Goal: Task Accomplishment & Management: Manage account settings

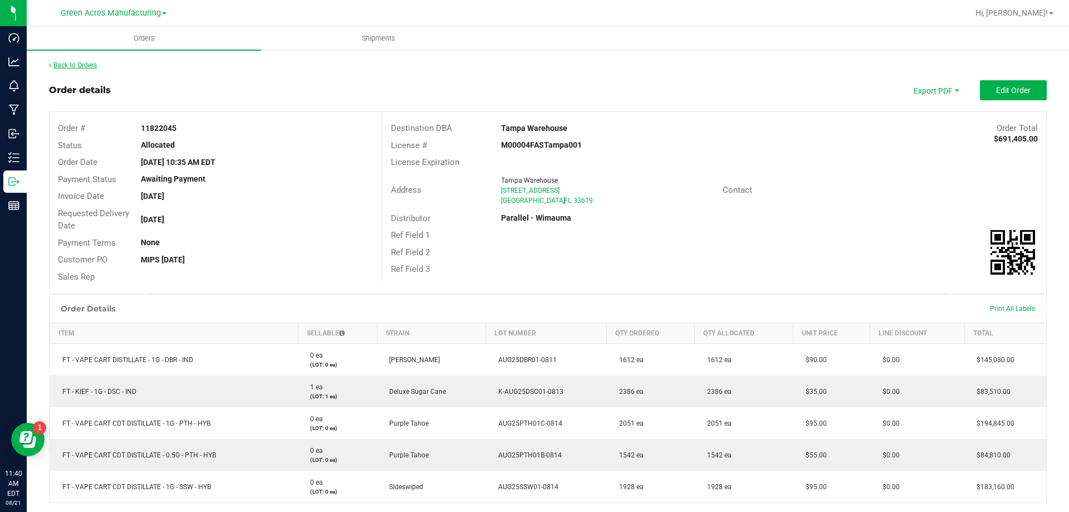
click at [85, 62] on link "Back to Orders" at bounding box center [73, 65] width 48 height 8
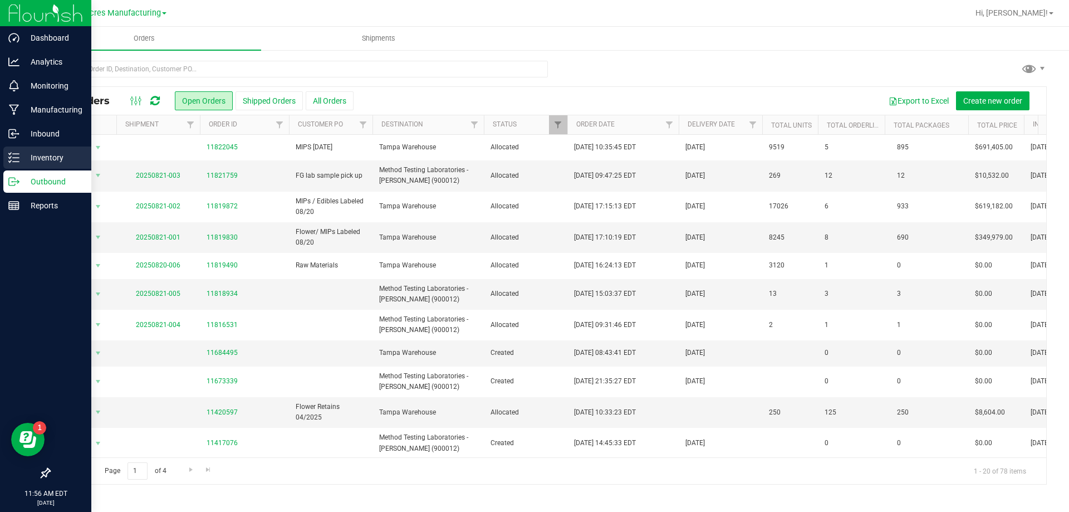
click at [15, 165] on div "Inventory" at bounding box center [47, 157] width 88 height 22
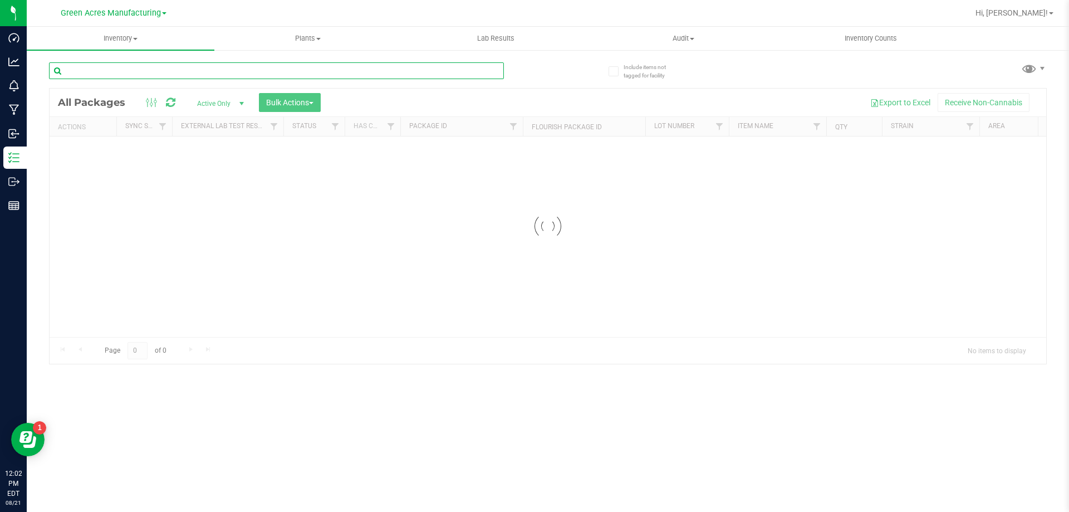
click at [201, 77] on input "text" at bounding box center [276, 70] width 455 height 17
paste input "AUG25ARR01-0813"
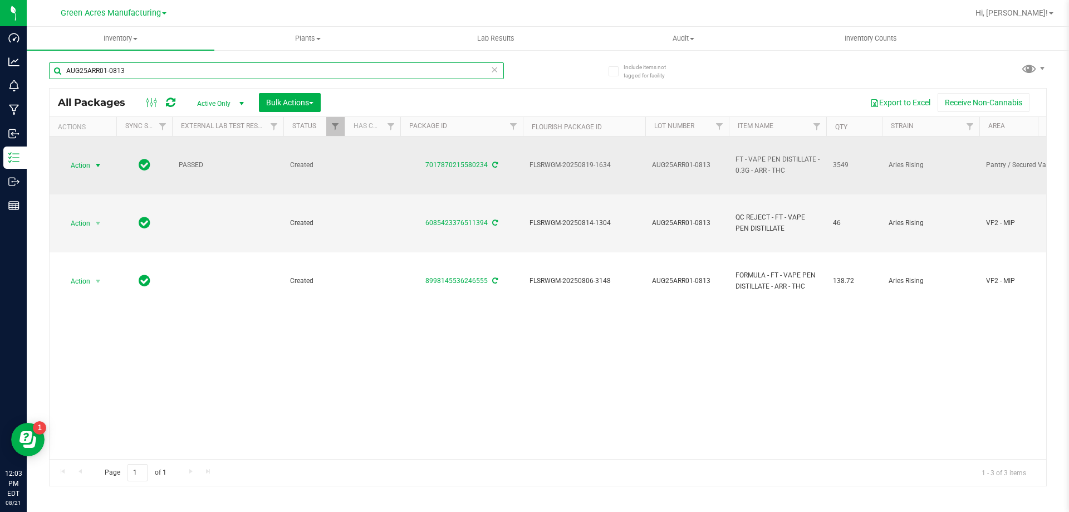
type input "AUG25ARR01-0813"
click at [81, 167] on span "Action" at bounding box center [76, 166] width 30 height 16
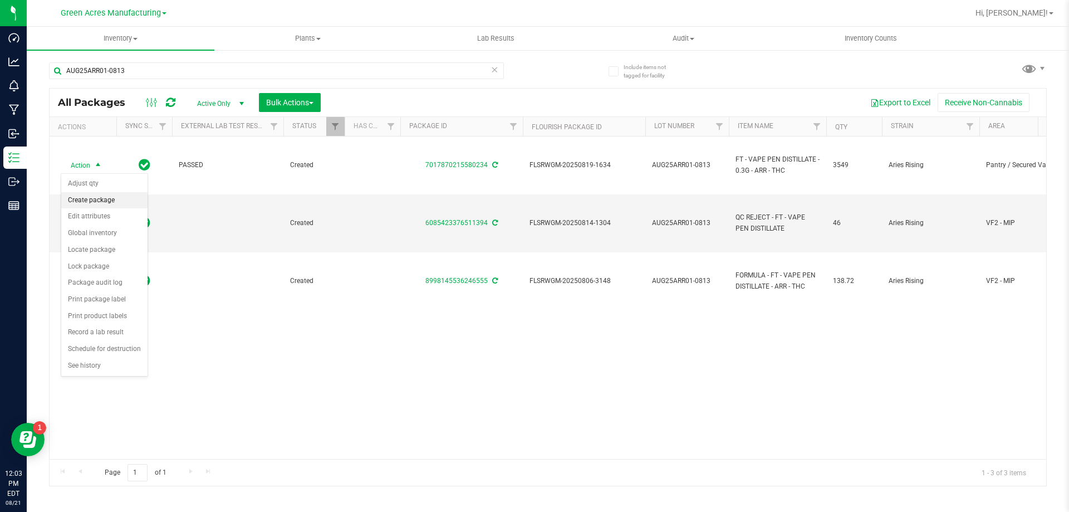
click at [87, 203] on li "Create package" at bounding box center [104, 200] width 86 height 17
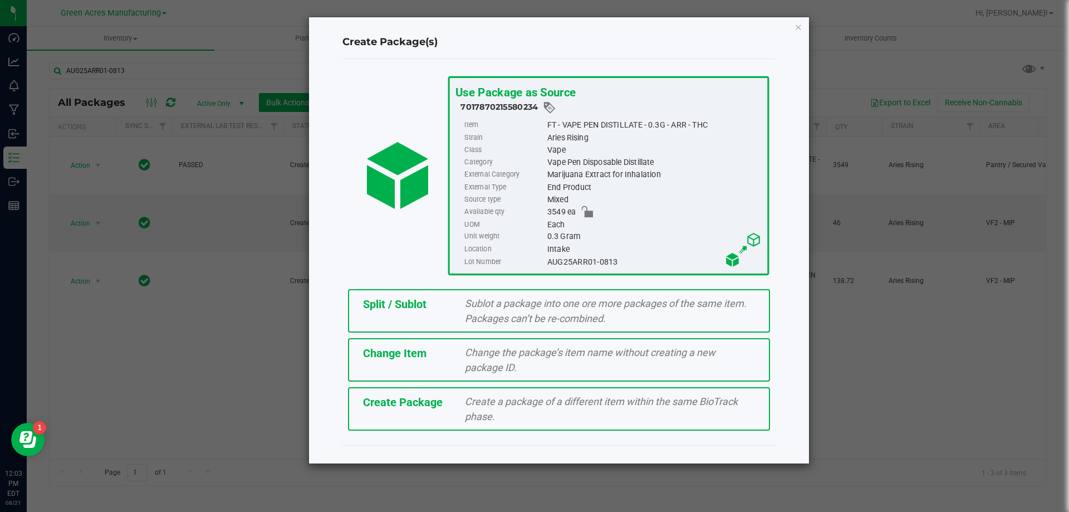
click at [371, 424] on div "Create Package Create a package of a different item within the same BioTrack ph…" at bounding box center [559, 408] width 422 height 43
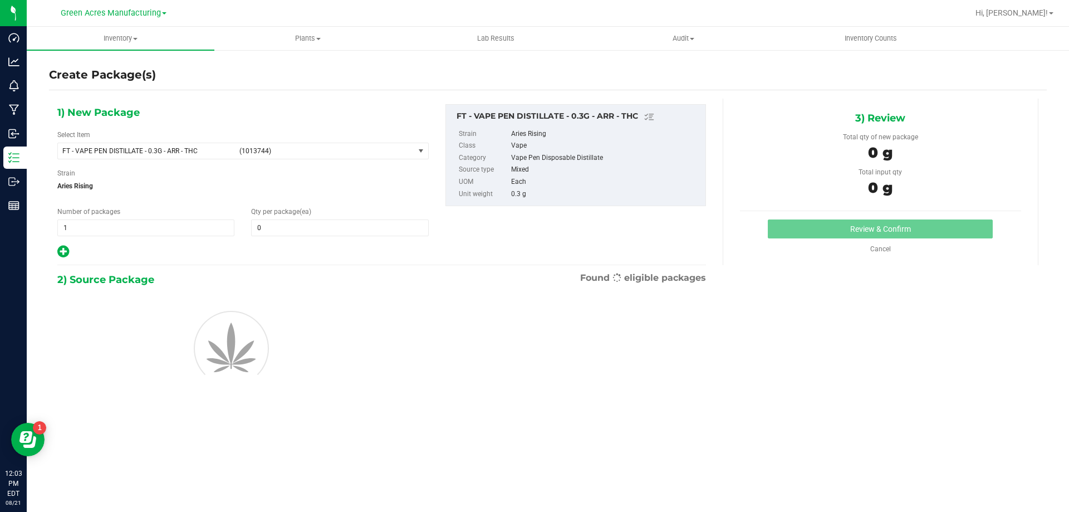
type input "0"
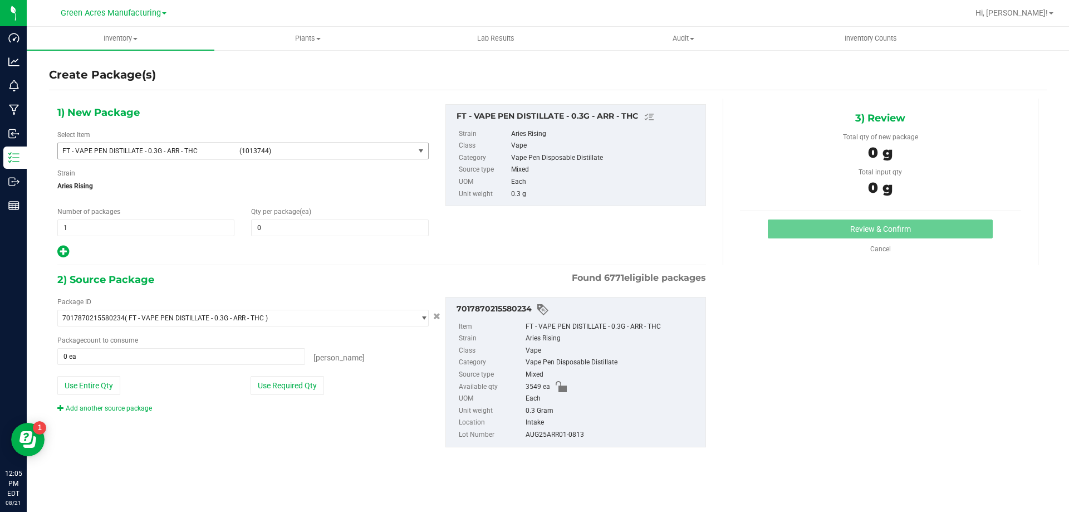
click at [227, 148] on span "FT - VAPE PEN DISTILLATE - 0.3G - ARR - THC" at bounding box center [147, 151] width 170 height 8
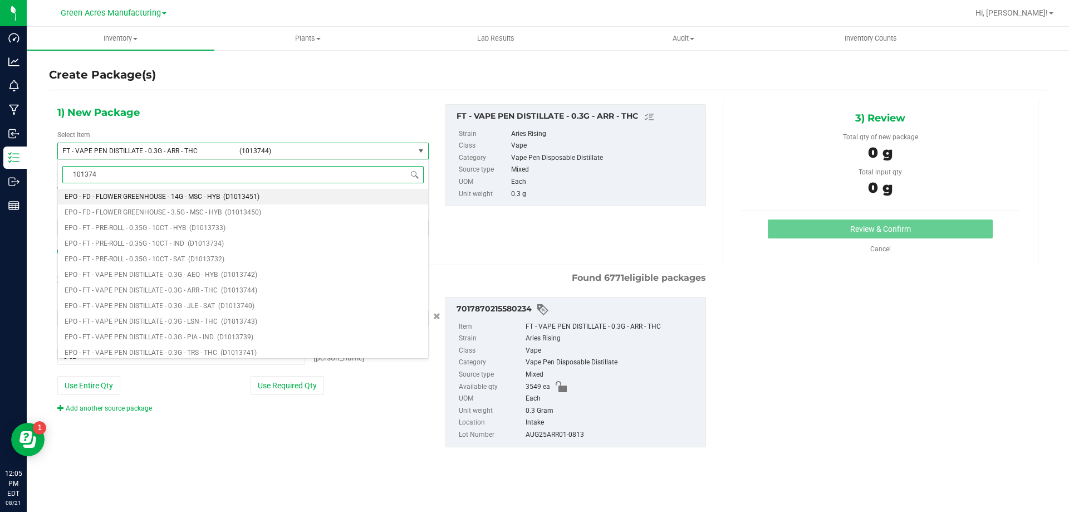
type input "1013744"
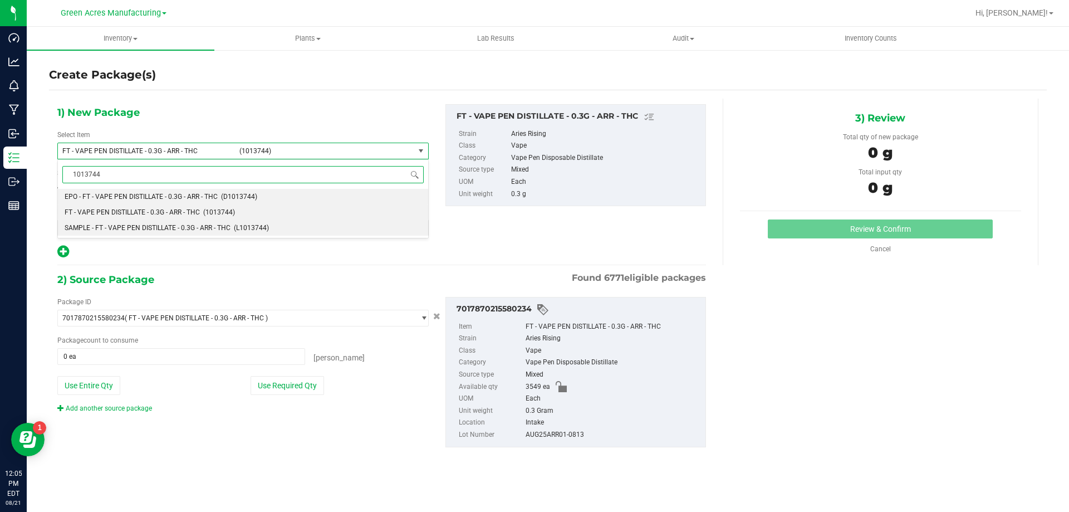
click at [268, 235] on li "SAMPLE - FT - VAPE PEN DISTILLATE - 0.3G - ARR - THC (L1013744)" at bounding box center [243, 228] width 370 height 16
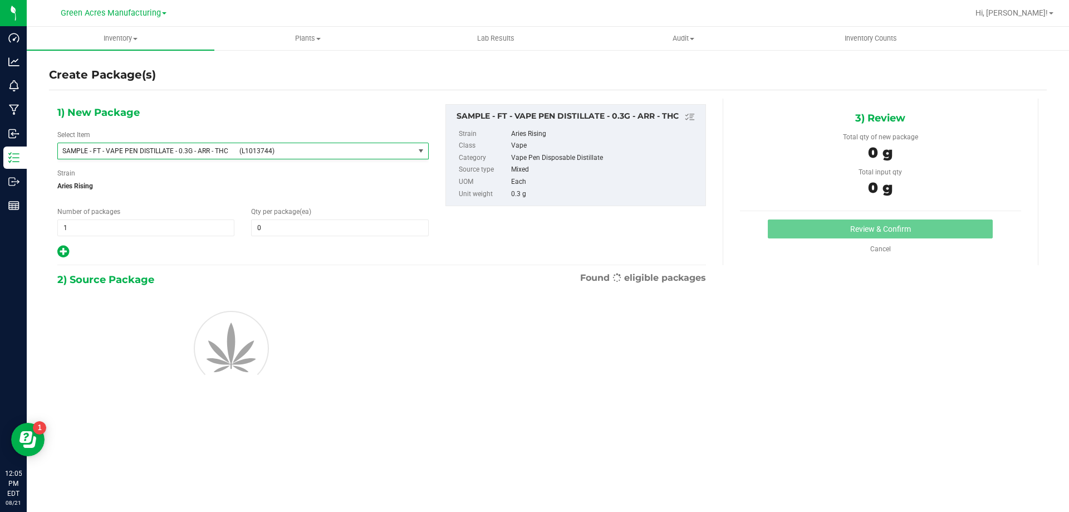
type input "0"
click at [108, 232] on span "1 1" at bounding box center [145, 227] width 177 height 17
type input "2"
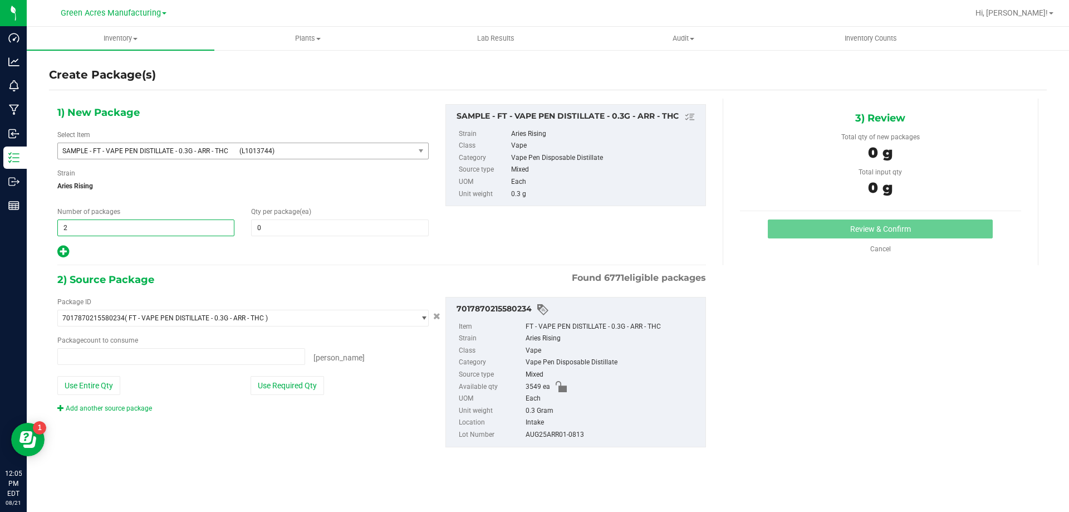
type input "0 ea"
type input "2"
type input "1"
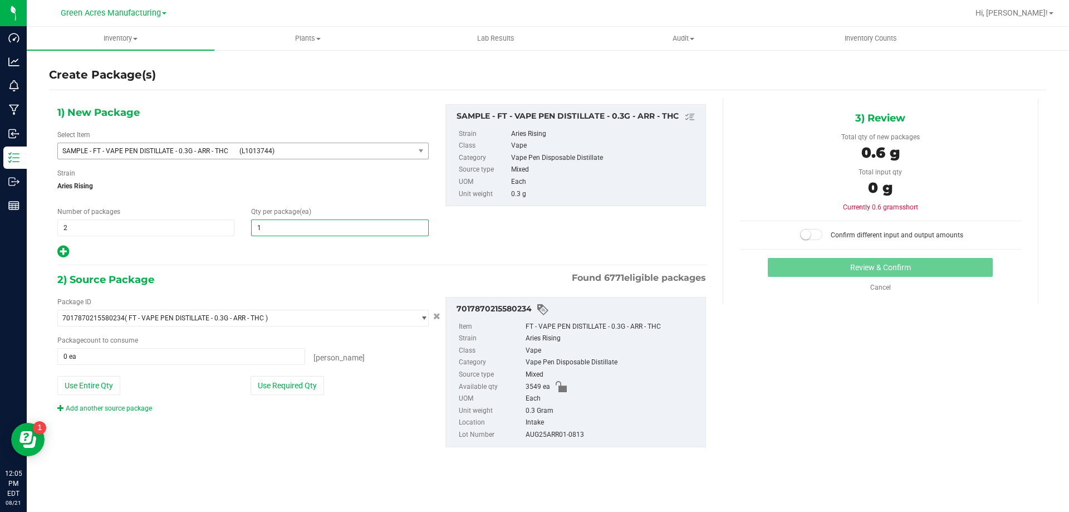
type input "1"
click at [265, 399] on div "Package ID 7017870215580234 ( FT - VAPE PEN DISTILLATE - 0.3G - ARR - THC ) 000…" at bounding box center [243, 355] width 388 height 116
click at [272, 384] on button "Use Required Qty" at bounding box center [288, 385] width 74 height 19
type input "2 ea"
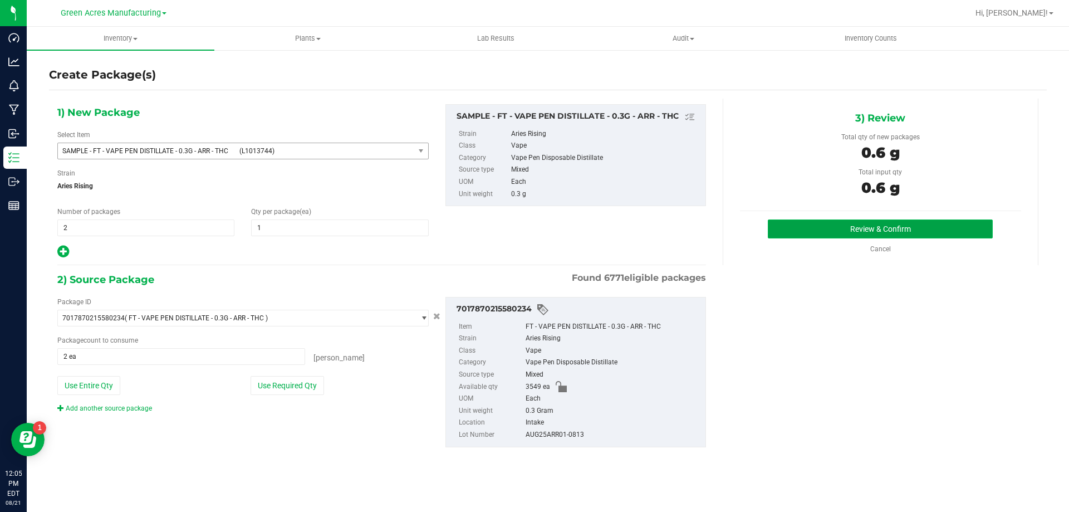
click at [828, 236] on button "Review & Confirm" at bounding box center [880, 228] width 225 height 19
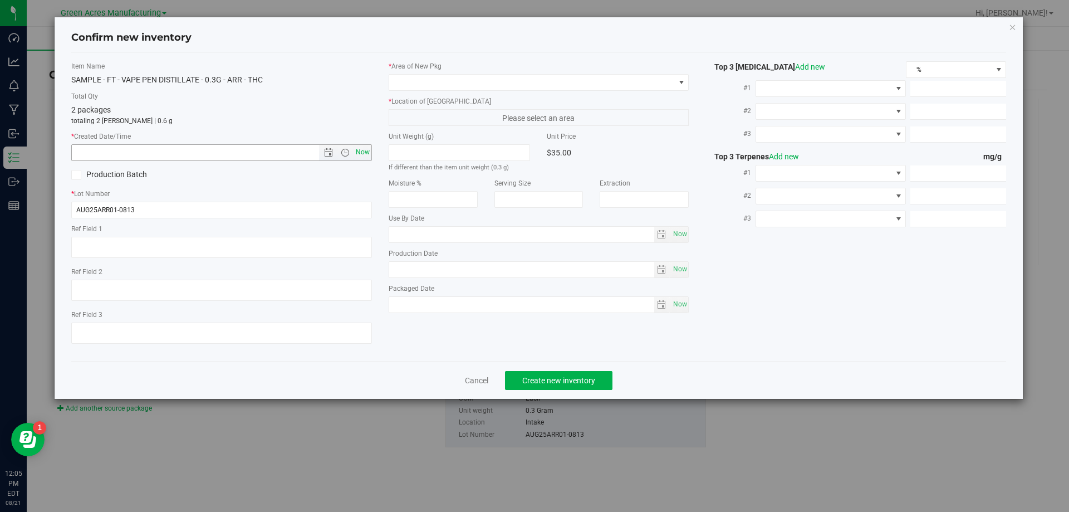
click at [363, 156] on span "Now" at bounding box center [362, 152] width 19 height 16
type input "8/21/2025 12:05 PM"
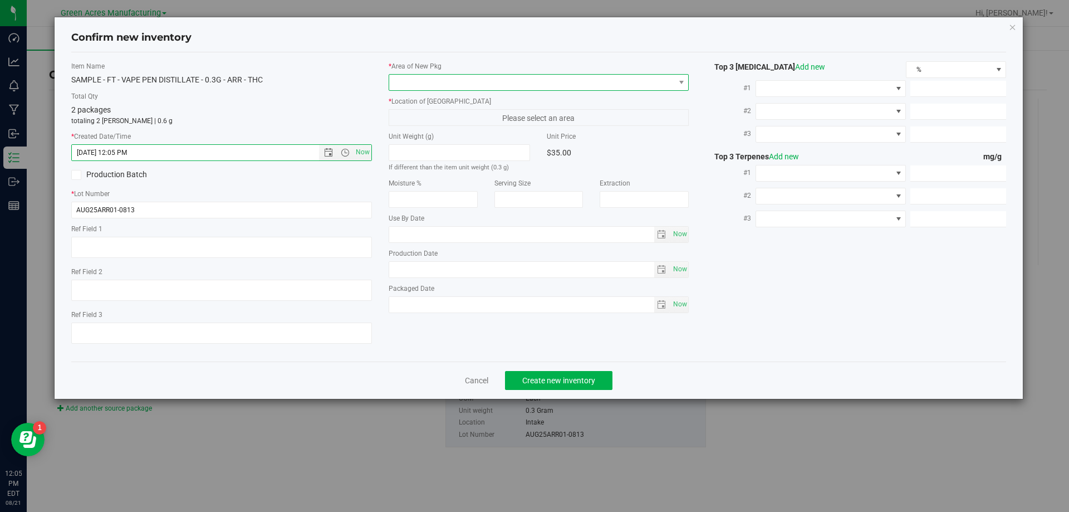
click at [522, 81] on span at bounding box center [532, 83] width 286 height 16
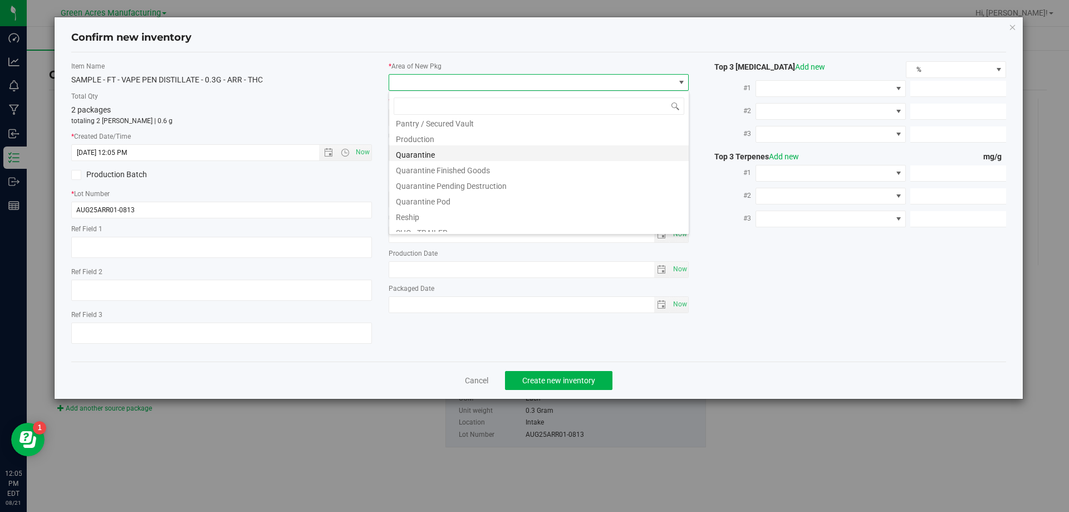
scroll to position [334, 0]
click at [444, 123] on li "Pantry / Secured Vault" at bounding box center [539, 122] width 300 height 16
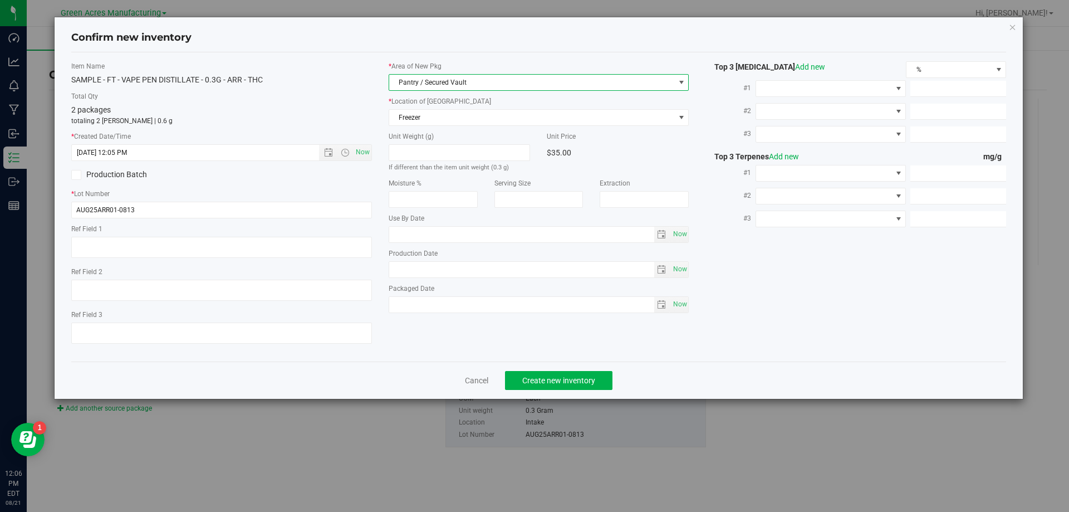
click at [465, 107] on div "* Location of New Pkg Freezer Freezer Intake Quarantine Quarantine - Failed Tes…" at bounding box center [539, 111] width 301 height 30
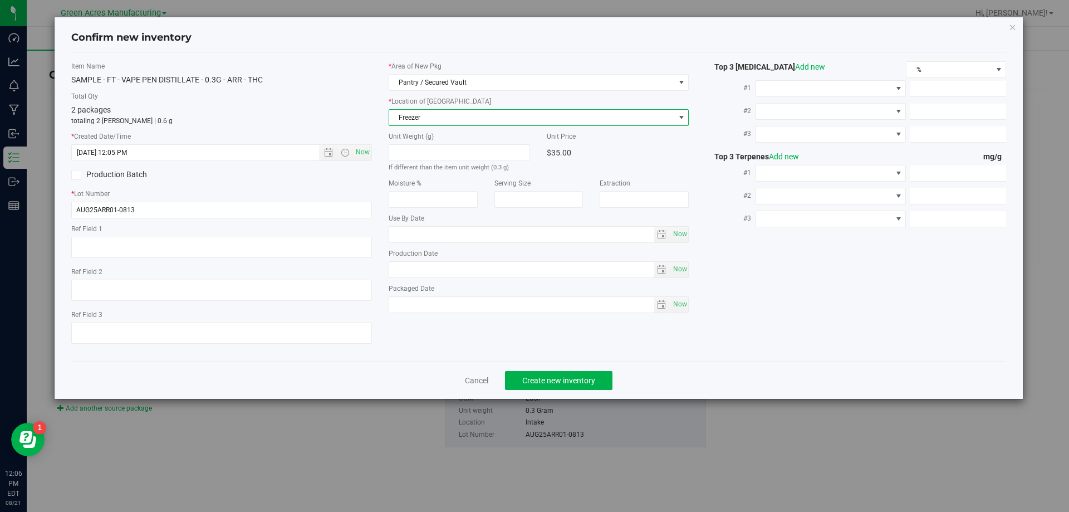
click at [467, 116] on span "Freezer" at bounding box center [532, 118] width 286 height 16
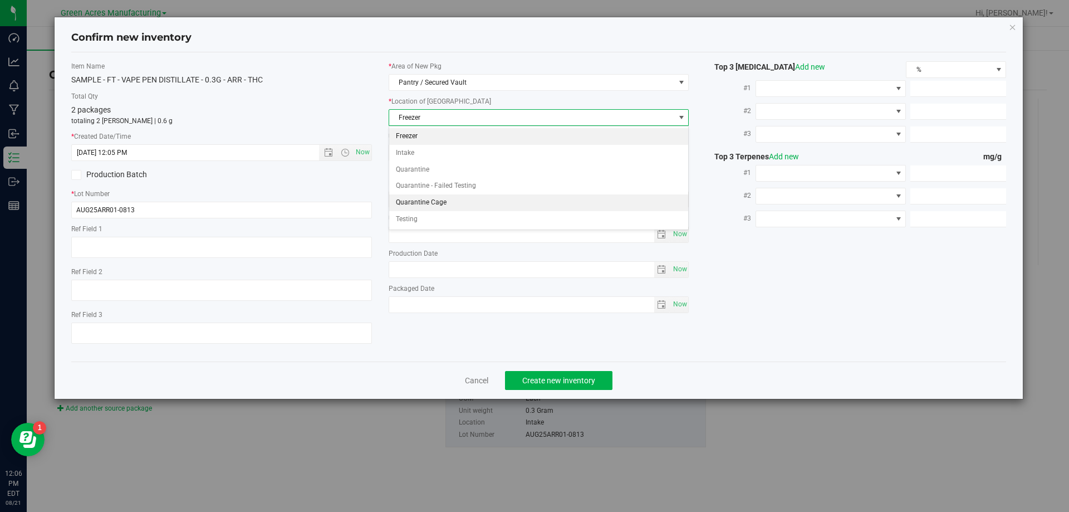
click at [458, 195] on li "Quarantine Cage" at bounding box center [539, 202] width 300 height 17
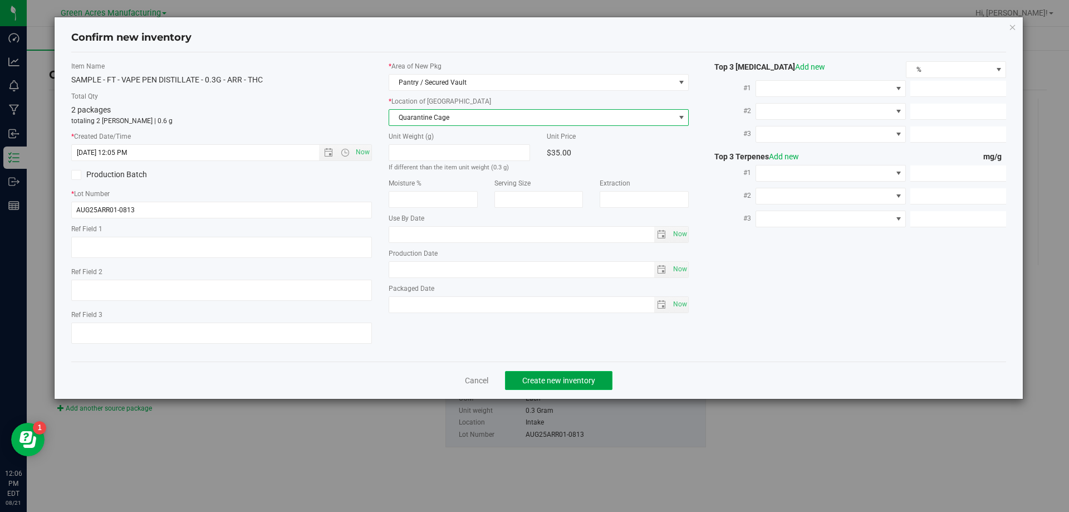
click at [537, 384] on span "Create new inventory" at bounding box center [558, 380] width 73 height 9
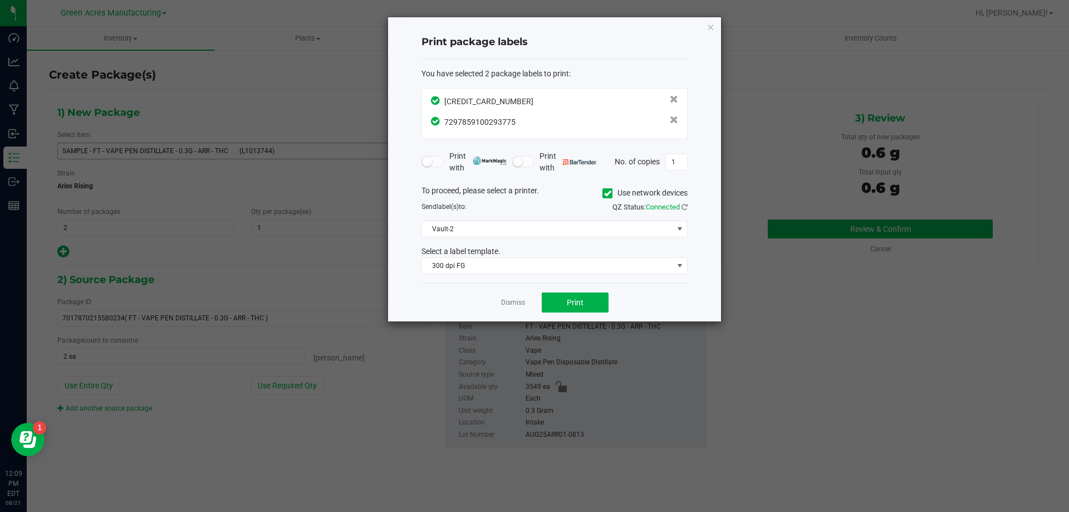
click at [582, 322] on div "Print package labels You have selected 2 package labels to print : 462100046284…" at bounding box center [555, 169] width 334 height 305
click at [570, 305] on span "Print" at bounding box center [575, 302] width 17 height 9
click at [590, 292] on button "Print" at bounding box center [575, 302] width 67 height 20
click at [518, 301] on link "Dismiss" at bounding box center [513, 302] width 24 height 9
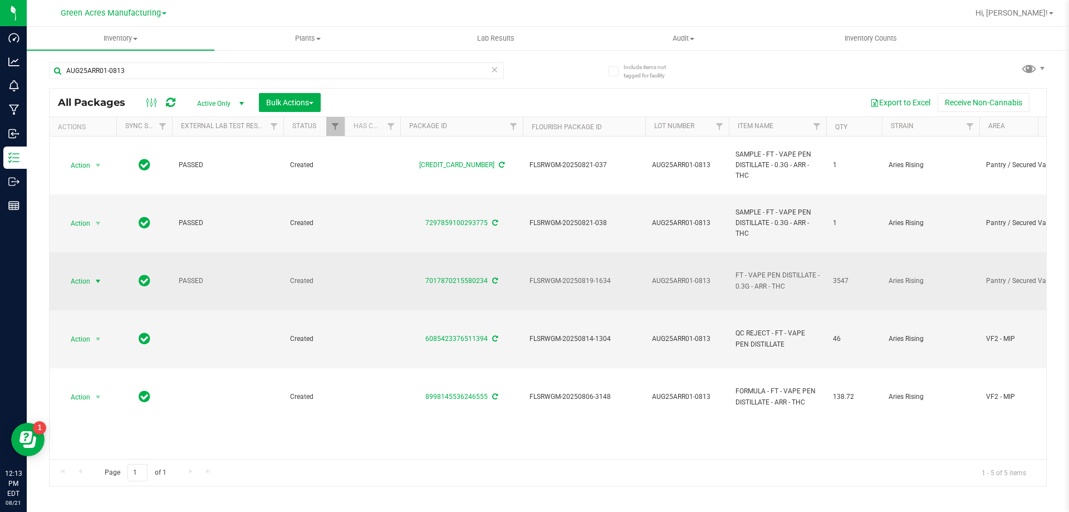
click at [86, 283] on span "Action" at bounding box center [76, 281] width 30 height 16
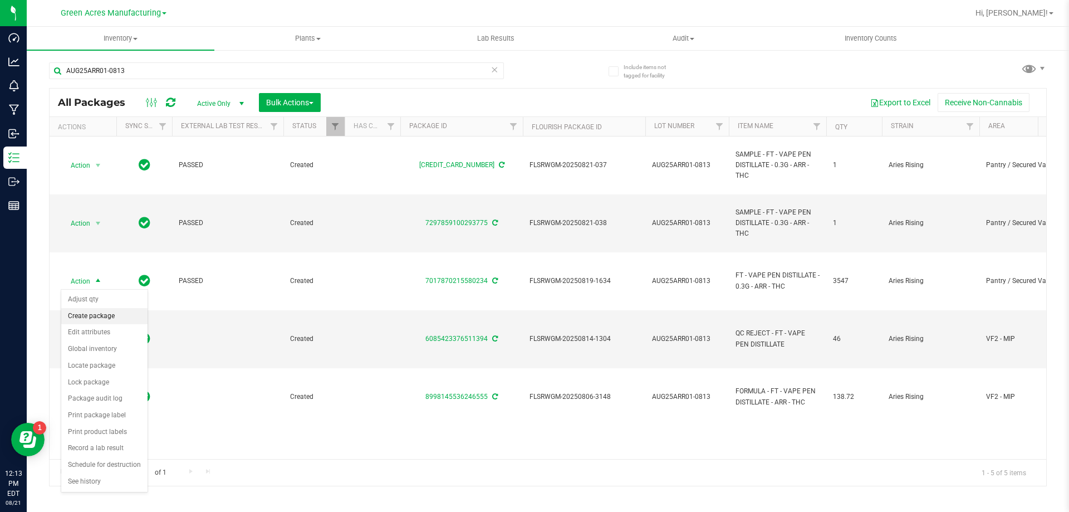
click at [99, 317] on li "Create package" at bounding box center [104, 316] width 86 height 17
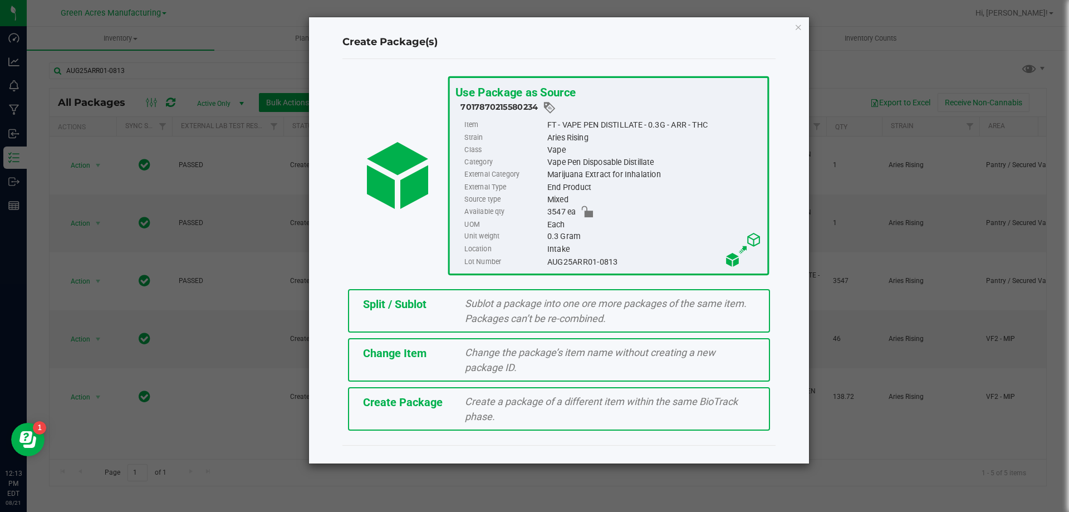
click at [430, 315] on div "Split / Sublot Sublot a package into one ore more packages of the same item. Pa…" at bounding box center [559, 310] width 422 height 43
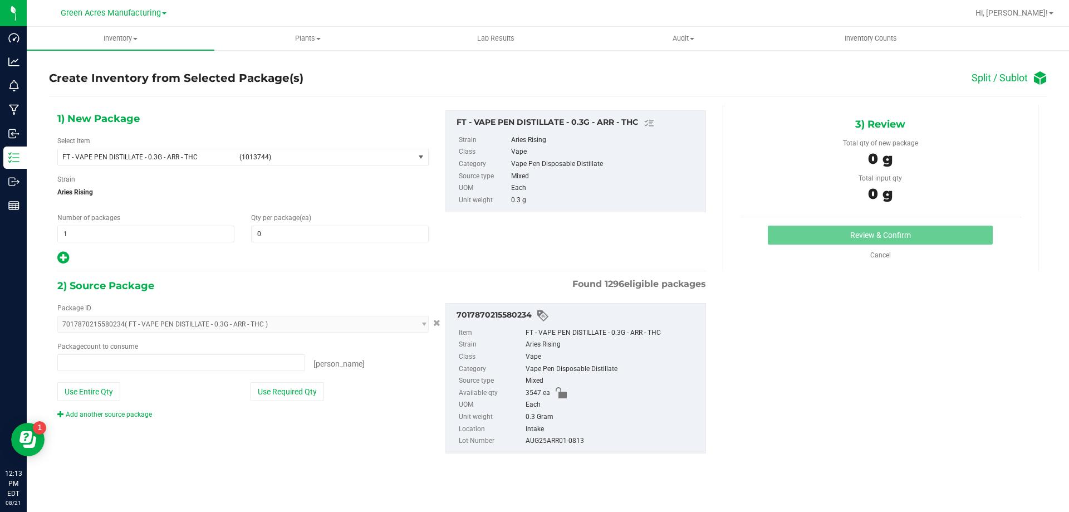
type input "0 ea"
click at [168, 239] on span "1 1" at bounding box center [145, 234] width 177 height 17
type input "177"
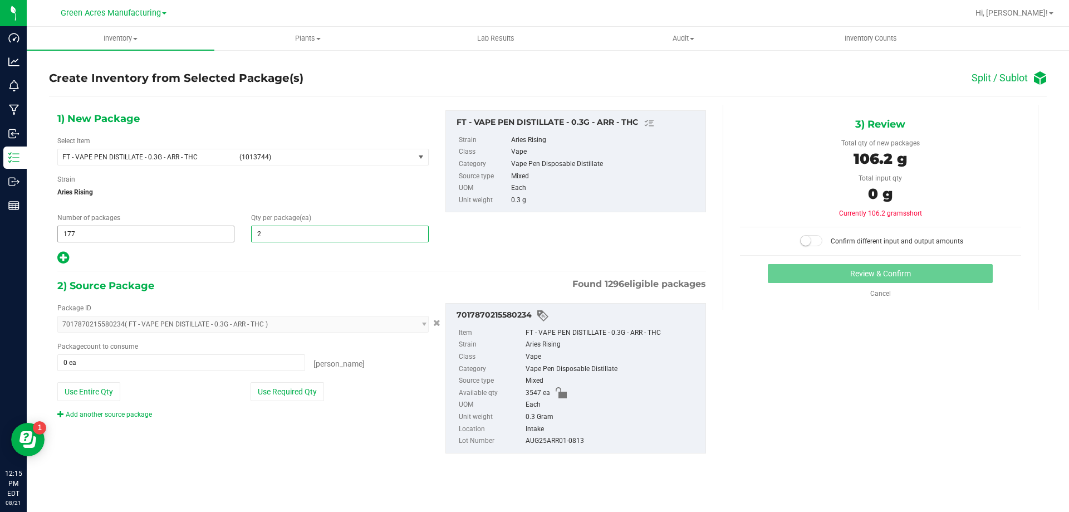
type input "20"
click at [68, 264] on icon at bounding box center [63, 258] width 12 height 14
type input "20"
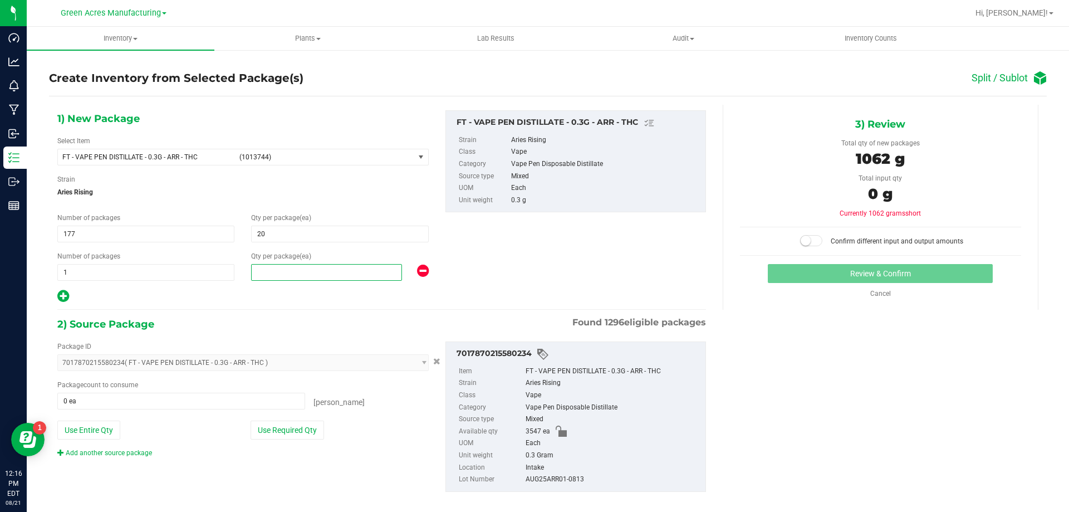
click at [317, 266] on span at bounding box center [326, 272] width 151 height 17
type input "7"
click at [280, 437] on button "Use Required Qty" at bounding box center [288, 429] width 74 height 19
type input "3547 ea"
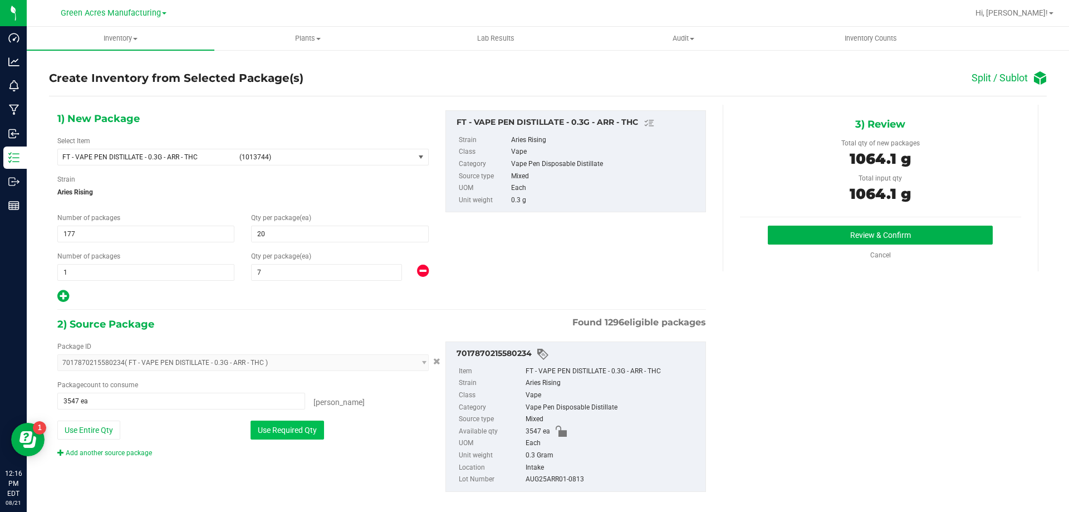
click at [280, 437] on button "Use Required Qty" at bounding box center [288, 429] width 74 height 19
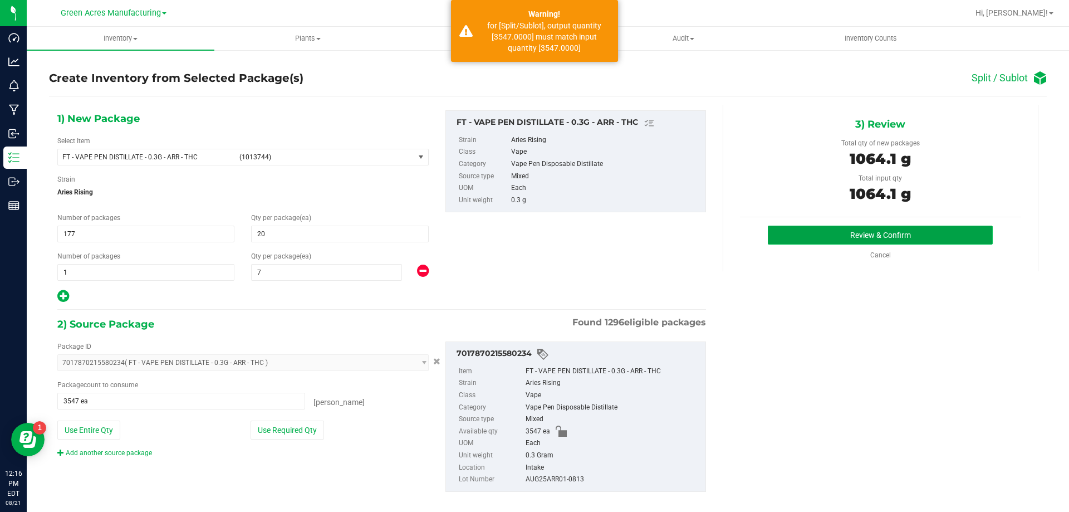
click at [821, 227] on button "Review & Confirm" at bounding box center [880, 235] width 225 height 19
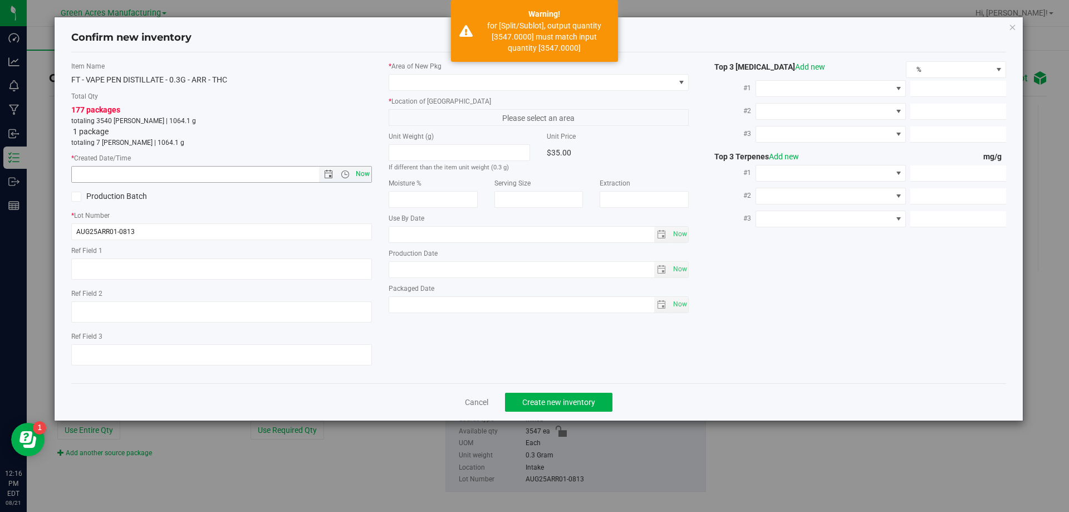
click at [360, 171] on span "Now" at bounding box center [362, 174] width 19 height 16
type input "8/21/2025 12:16 PM"
click at [409, 86] on span at bounding box center [532, 83] width 286 height 16
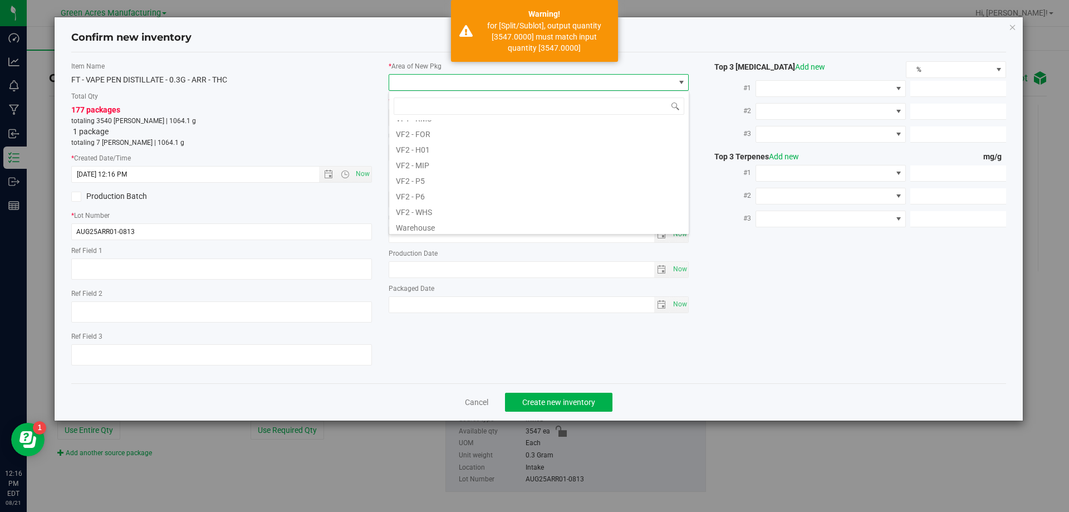
scroll to position [559, 0]
click at [444, 211] on li "VF2 - WHS" at bounding box center [539, 208] width 300 height 16
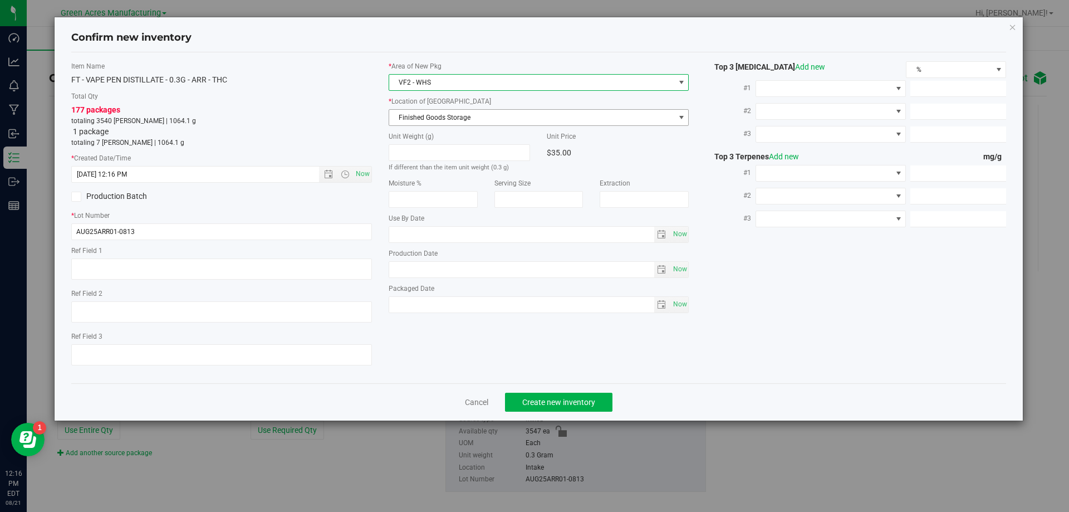
click at [479, 117] on span "Finished Goods Storage" at bounding box center [532, 118] width 286 height 16
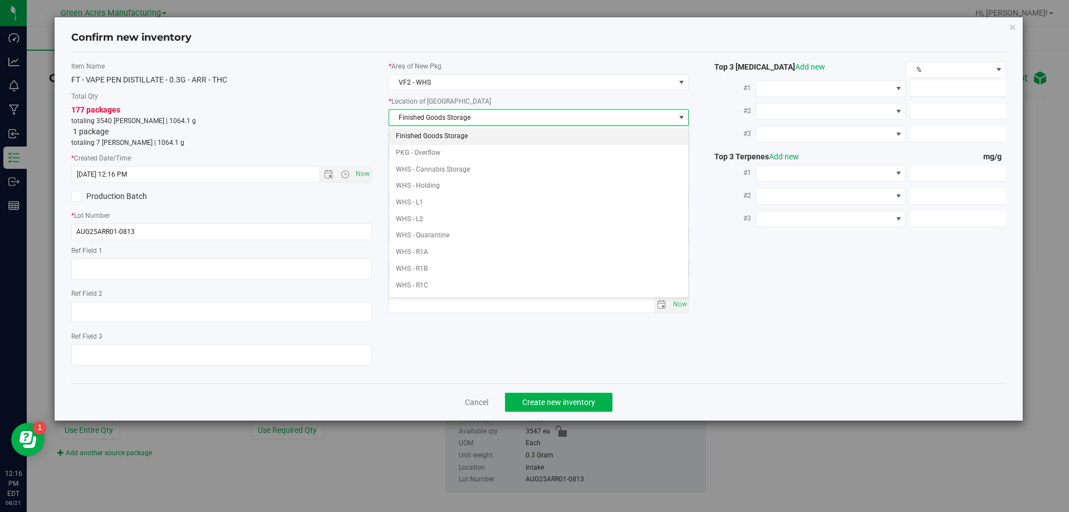
click at [477, 135] on li "Finished Goods Storage" at bounding box center [539, 136] width 300 height 17
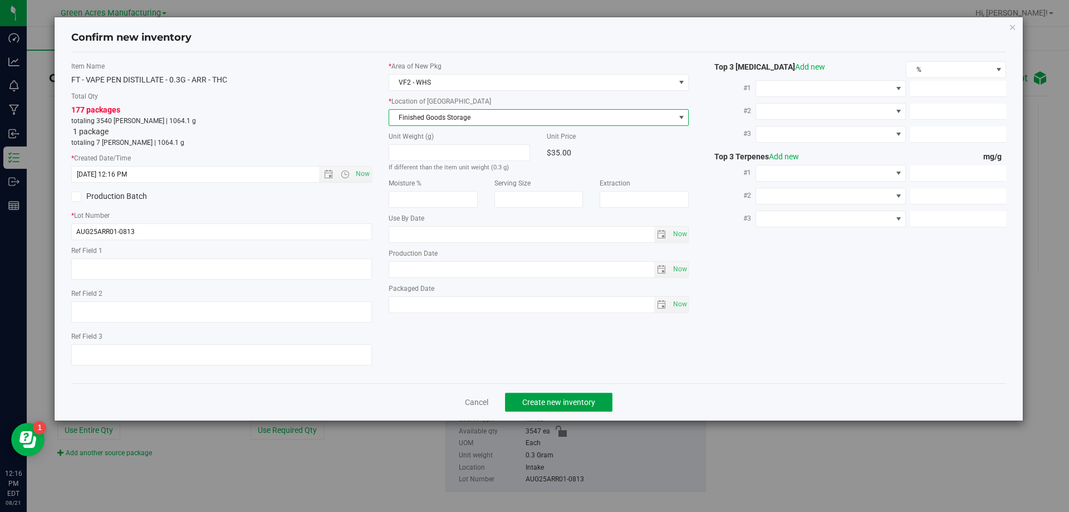
click at [562, 403] on span "Create new inventory" at bounding box center [558, 402] width 73 height 9
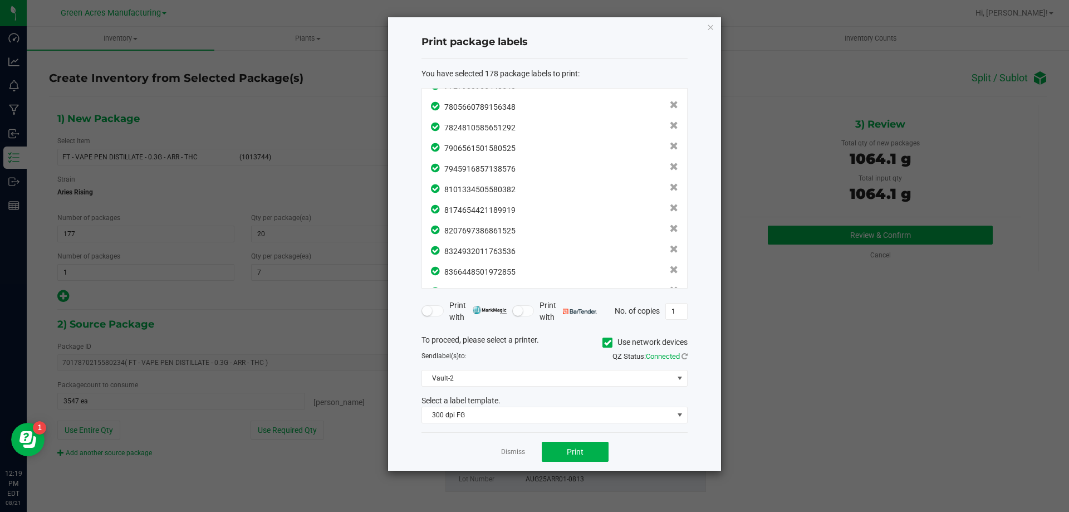
scroll to position [3366, 0]
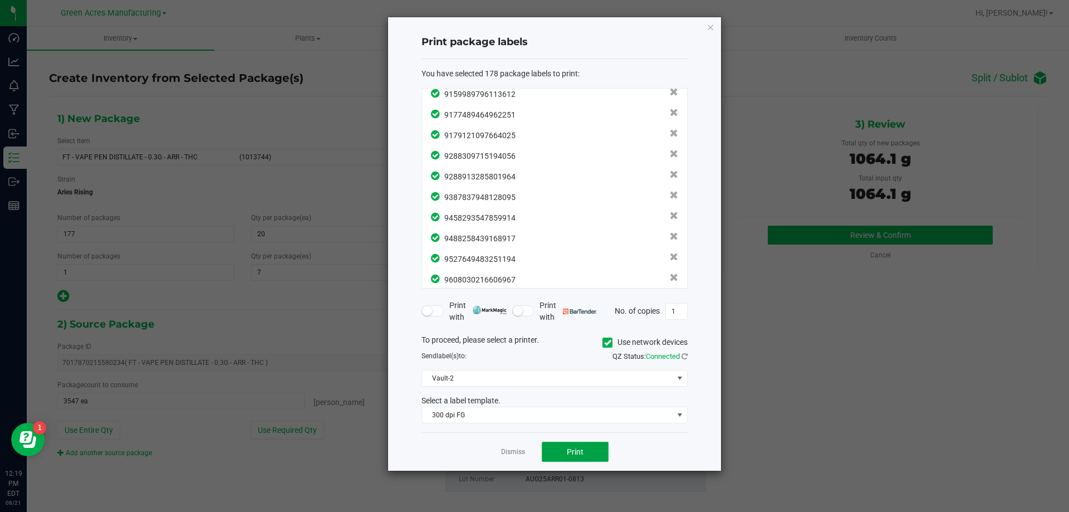
click at [586, 451] on button "Print" at bounding box center [575, 452] width 67 height 20
click at [509, 456] on link "Dismiss" at bounding box center [513, 451] width 24 height 9
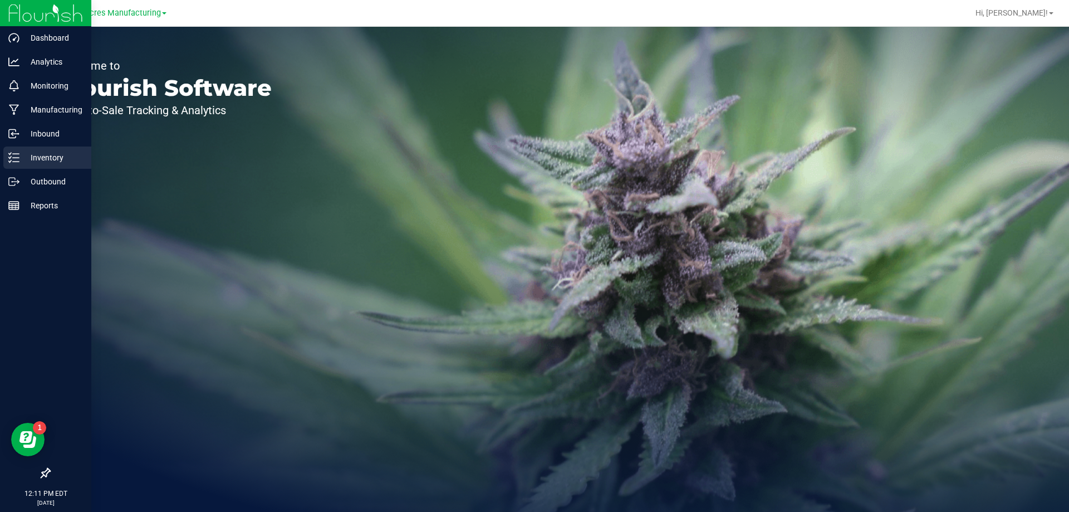
click at [23, 154] on p "Inventory" at bounding box center [52, 157] width 67 height 13
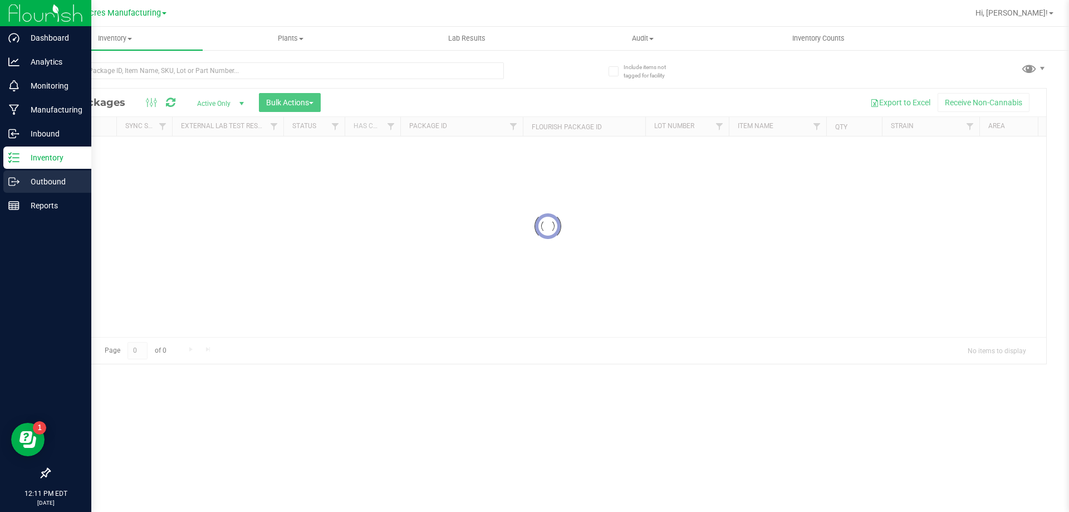
click at [15, 182] on line at bounding box center [16, 182] width 6 height 0
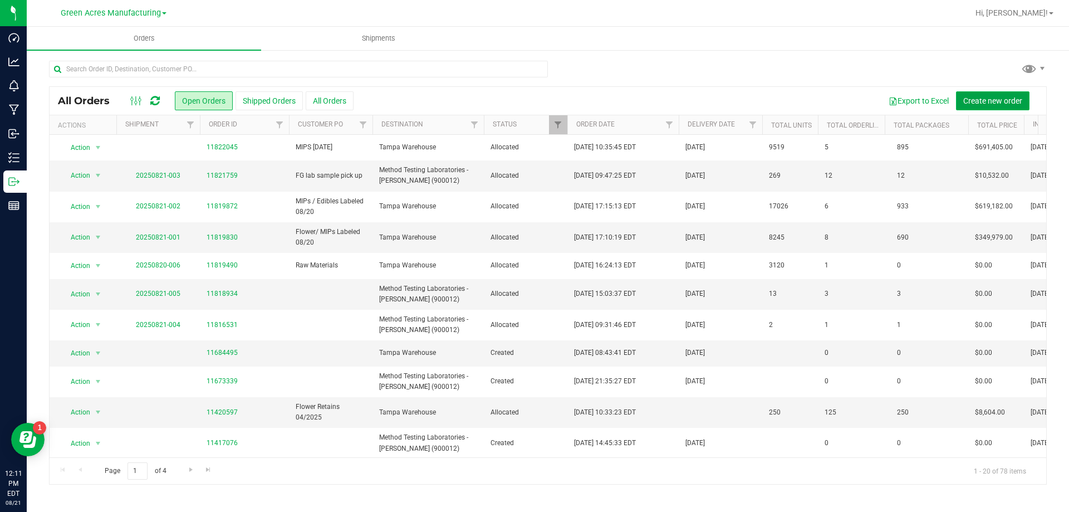
click at [1017, 104] on span "Create new order" at bounding box center [992, 100] width 59 height 9
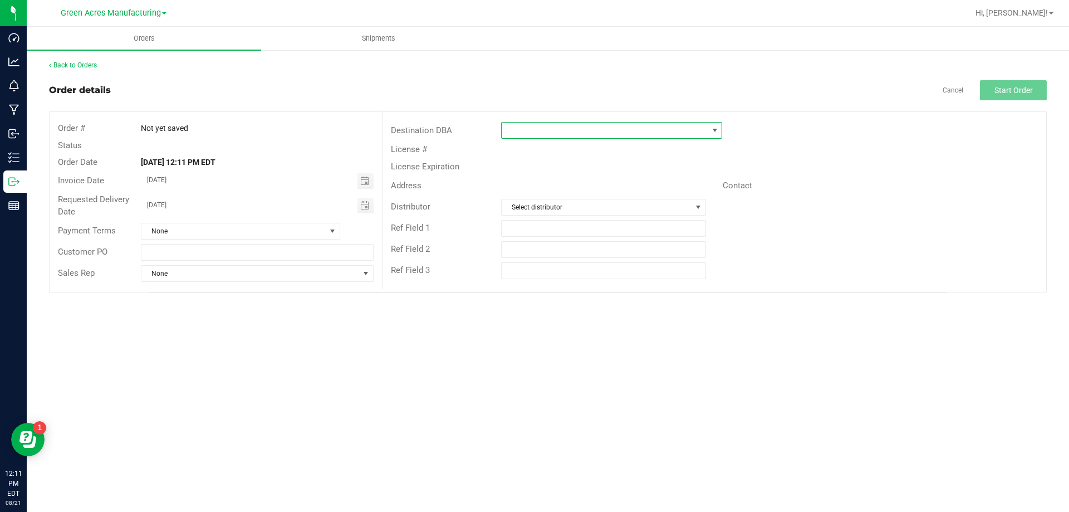
click at [550, 131] on span at bounding box center [605, 131] width 206 height 16
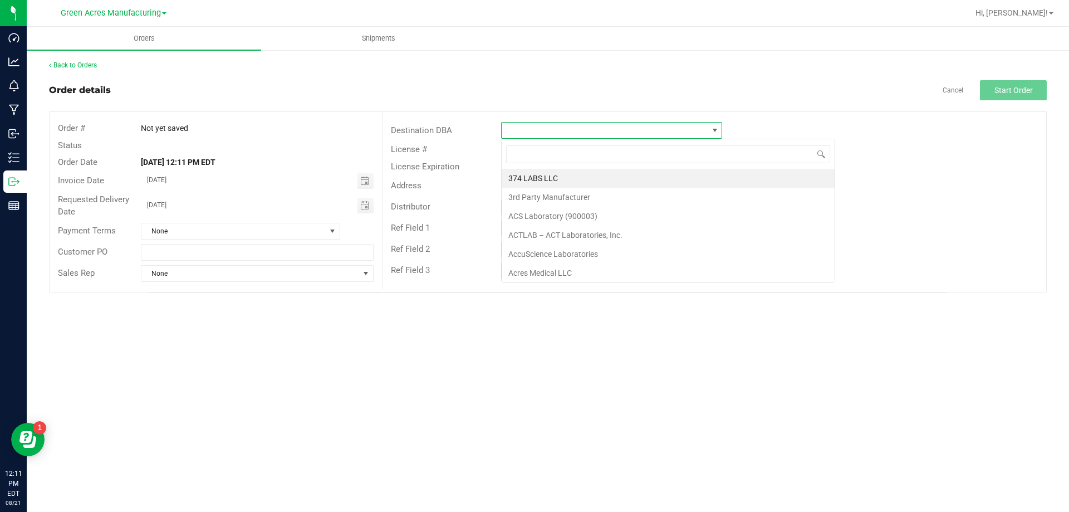
scroll to position [17, 221]
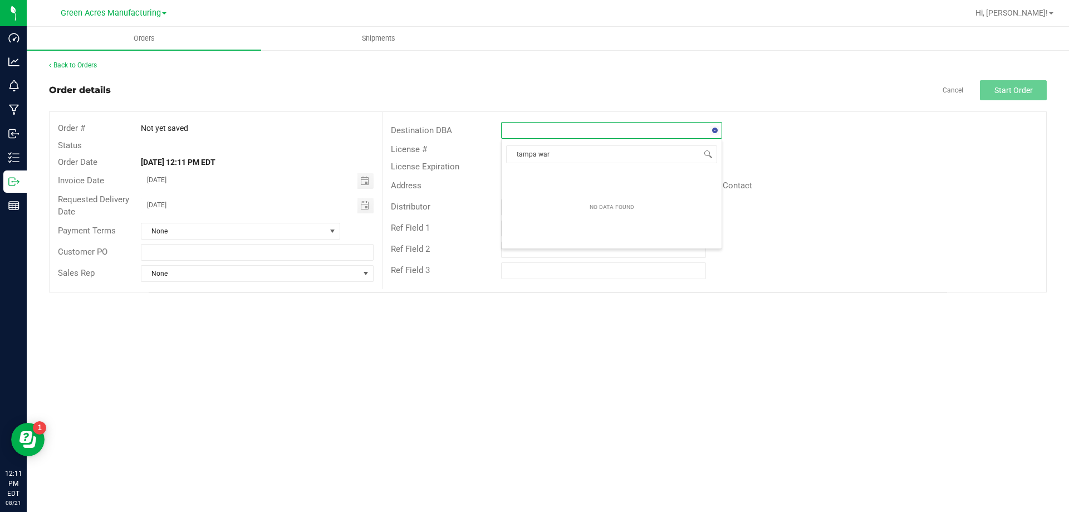
type input "tampa ware"
click at [551, 178] on li "Tampa Warehouse" at bounding box center [612, 178] width 220 height 19
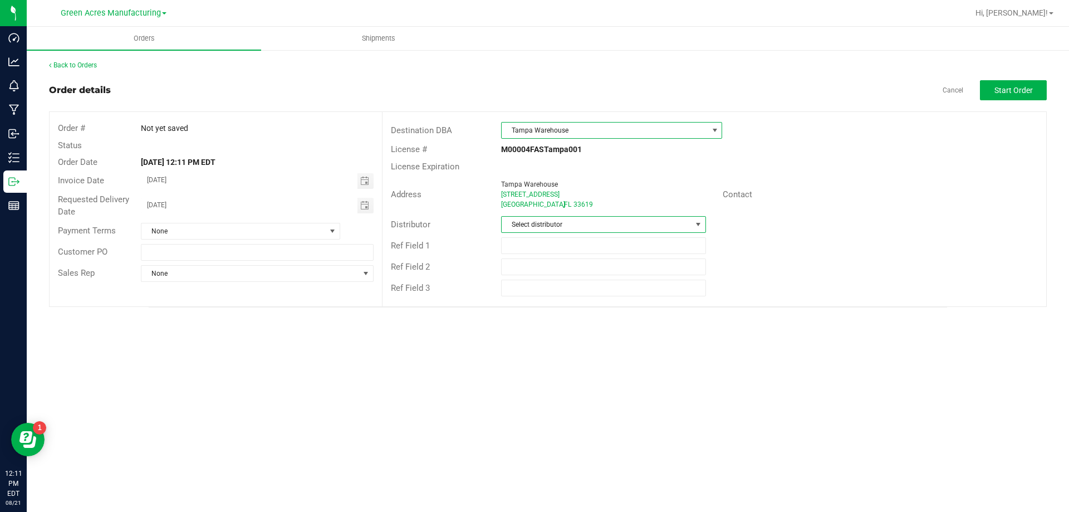
click at [553, 224] on span "Select distributor" at bounding box center [596, 225] width 189 height 16
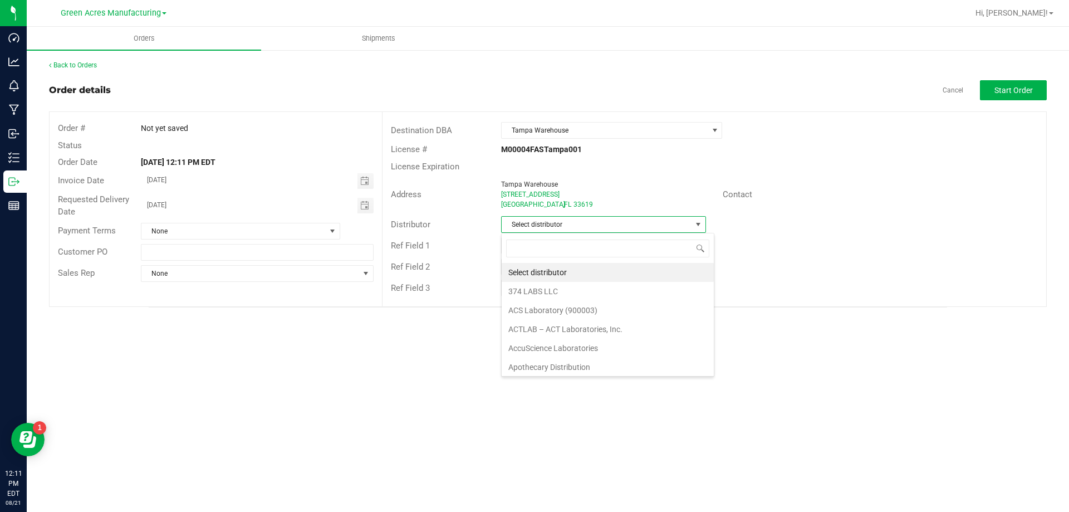
scroll to position [17, 205]
type input "para"
click at [568, 272] on li "Parallel - Wimauma" at bounding box center [603, 272] width 203 height 19
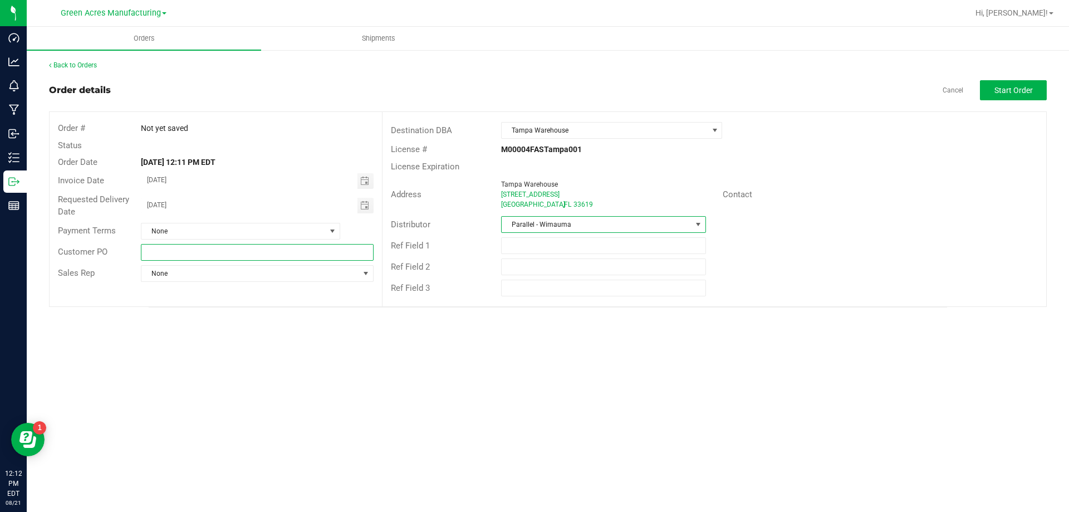
click at [164, 248] on input "text" at bounding box center [257, 252] width 232 height 17
type input "Flower [DATE]"
click at [1008, 99] on button "Start Order" at bounding box center [1013, 90] width 67 height 20
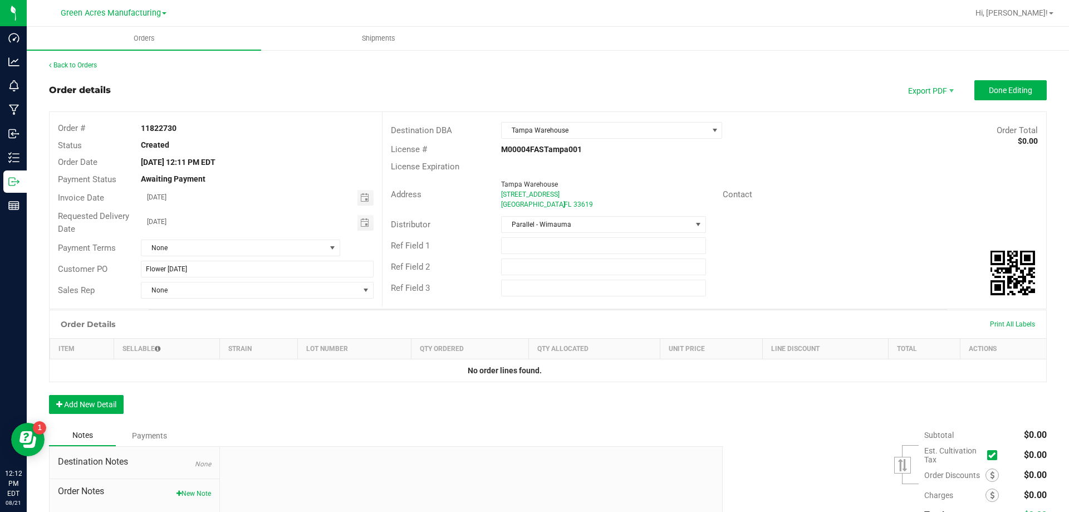
scroll to position [56, 0]
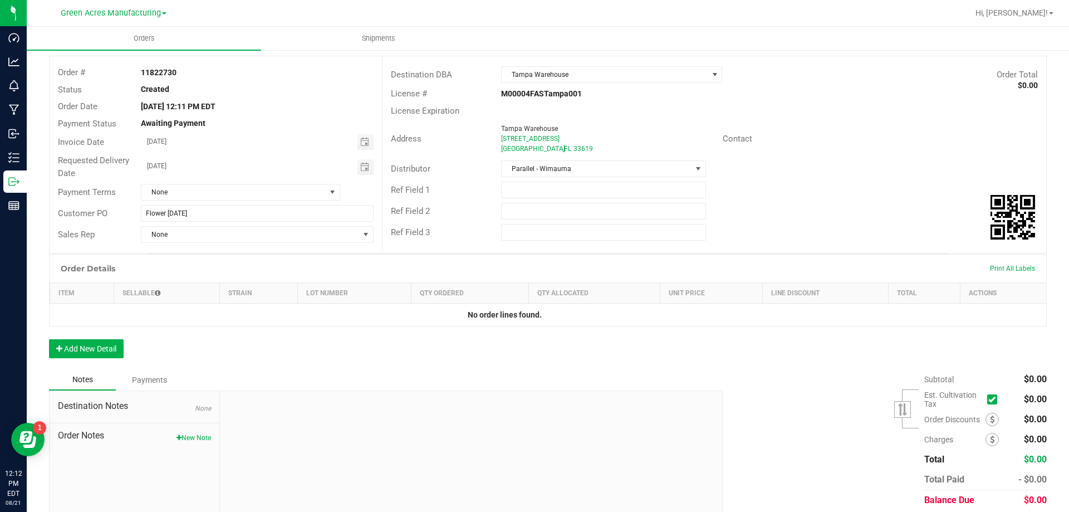
click at [105, 361] on div "Order Details Print All Labels Item Sellable Strain Lot Number Qty Ordered Qty …" at bounding box center [548, 311] width 998 height 115
click at [106, 361] on div "Order Details Print All Labels Item Sellable Strain Lot Number Qty Ordered Qty …" at bounding box center [548, 311] width 998 height 115
click at [109, 352] on button "Add New Detail" at bounding box center [86, 348] width 75 height 19
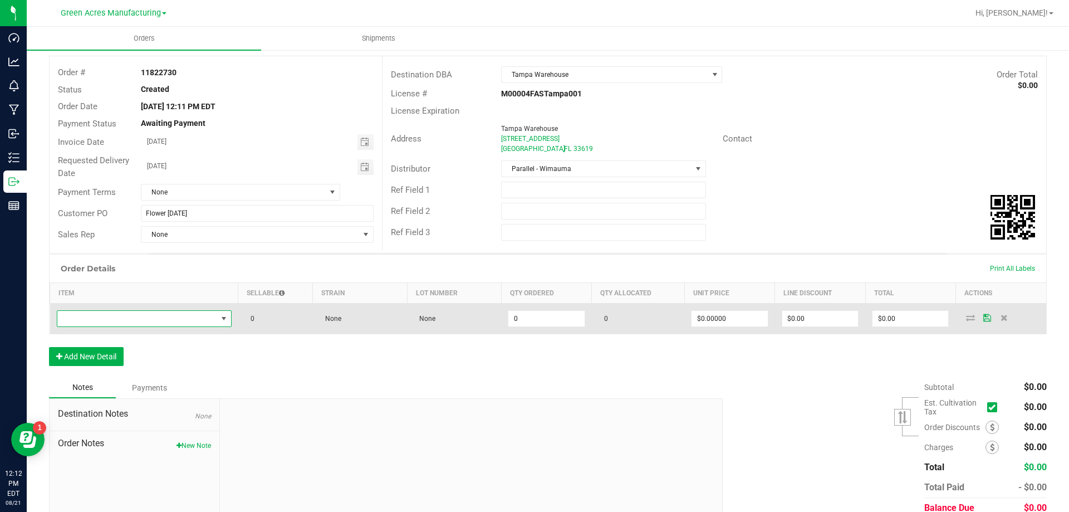
click at [156, 310] on span "NO DATA FOUND" at bounding box center [144, 318] width 175 height 17
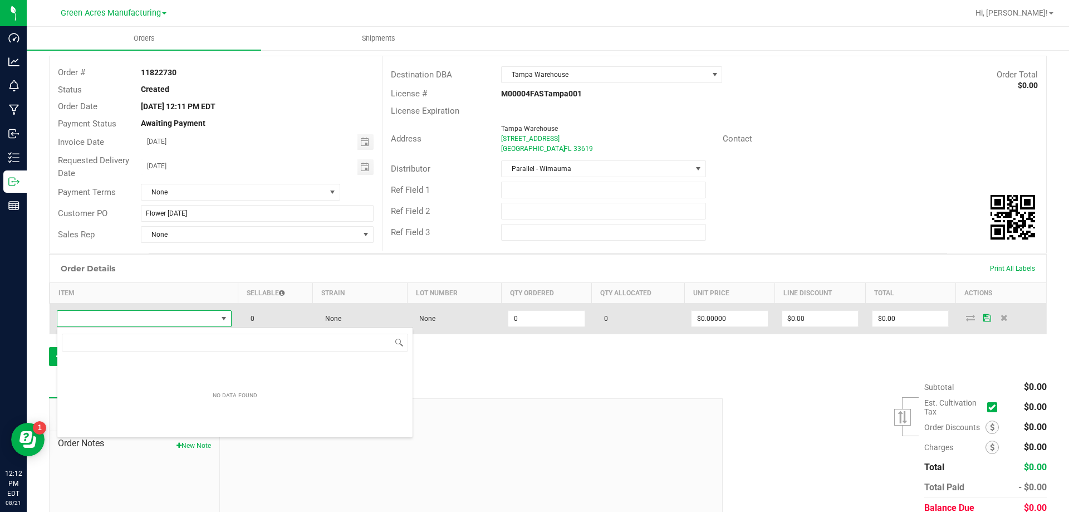
scroll to position [17, 173]
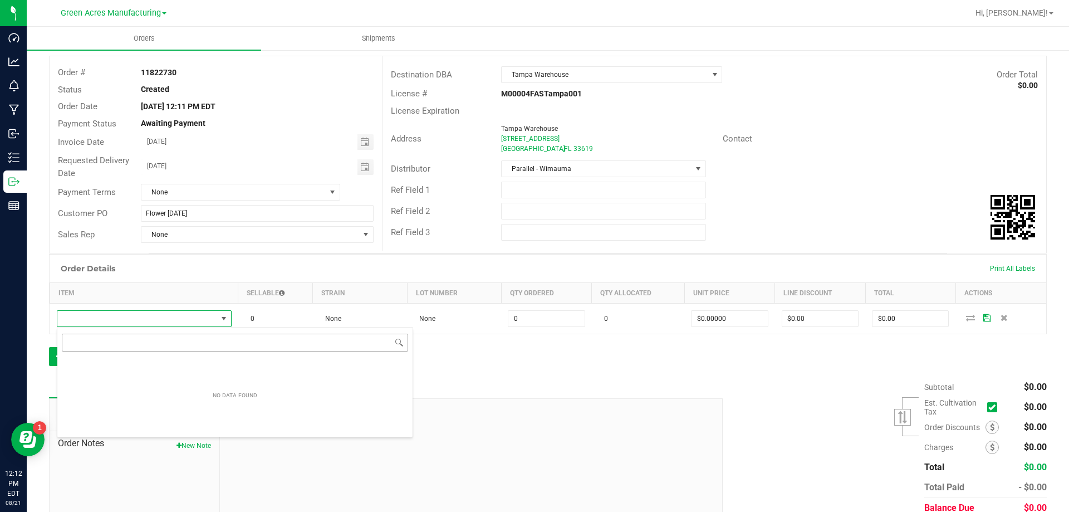
click at [160, 340] on input "NO DATA FOUND" at bounding box center [235, 342] width 346 height 17
type input "FT - CANNABIS FLOWER - 3.5G - DSC - IND"
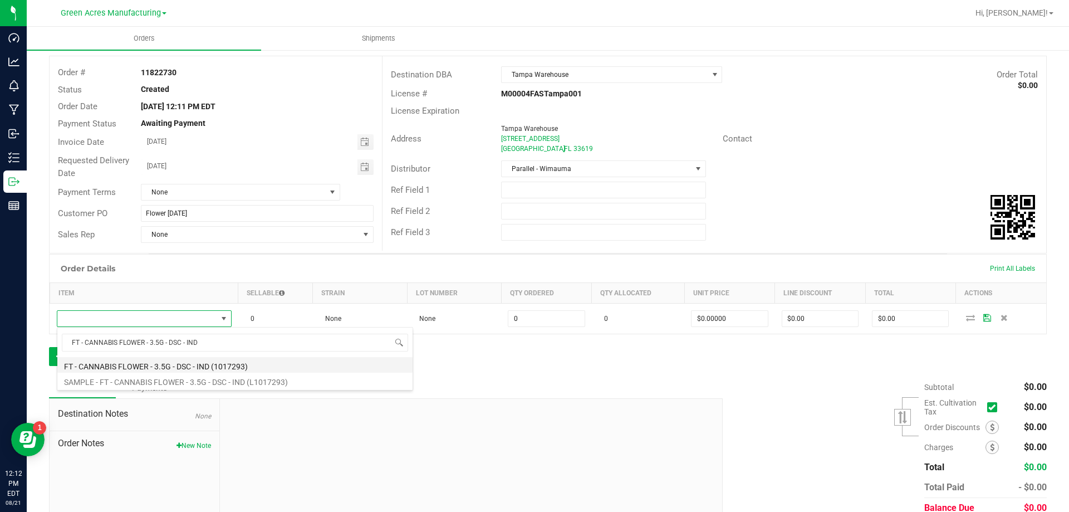
click at [181, 368] on li "FT - CANNABIS FLOWER - 3.5G - DSC - IND (1017293)" at bounding box center [234, 365] width 355 height 16
type input "0 ea"
type input "$50.00000"
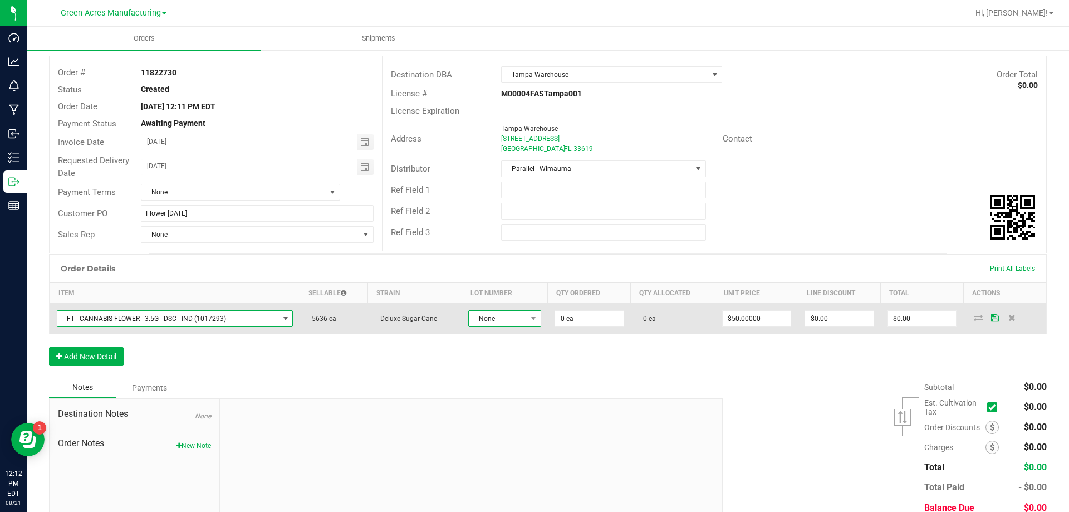
click at [515, 322] on span "None" at bounding box center [498, 319] width 58 height 16
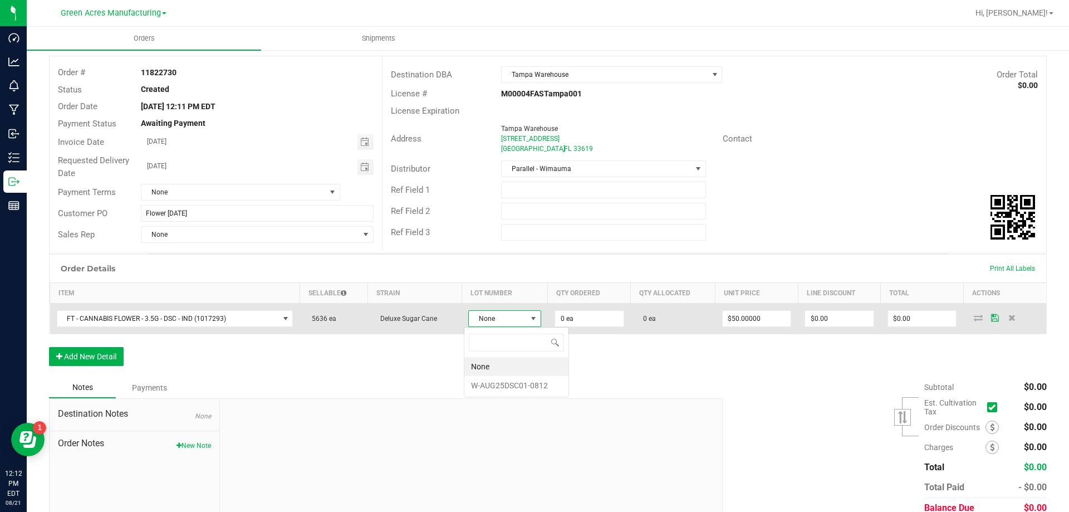
scroll to position [17, 72]
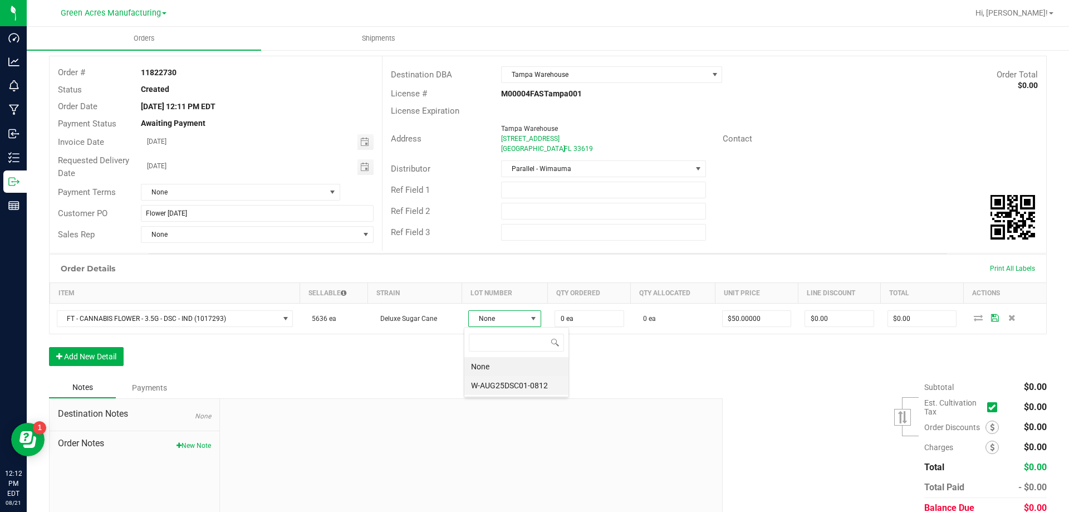
click at [521, 378] on li "W-AUG25DSC01-0812" at bounding box center [516, 385] width 104 height 19
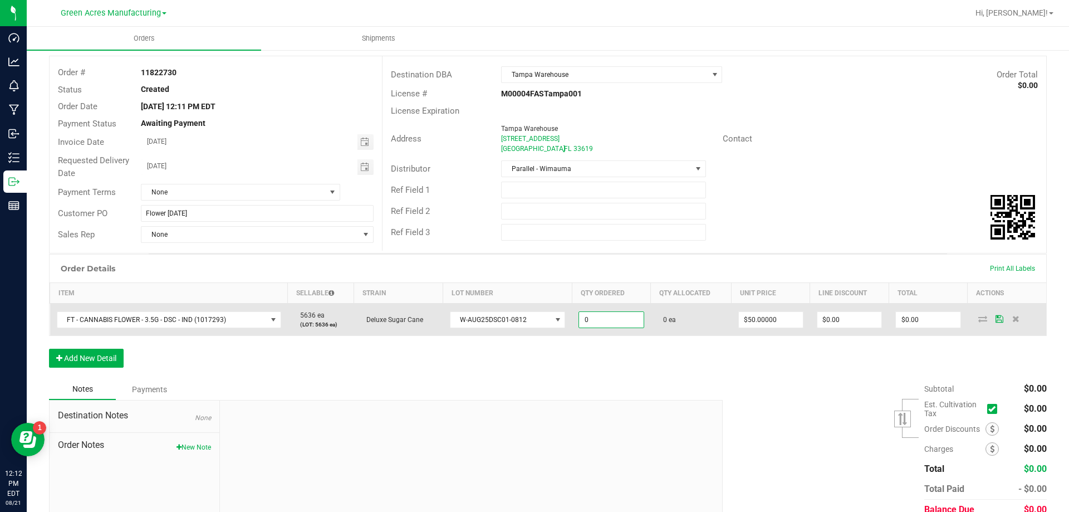
click at [606, 319] on input "0" at bounding box center [611, 320] width 64 height 16
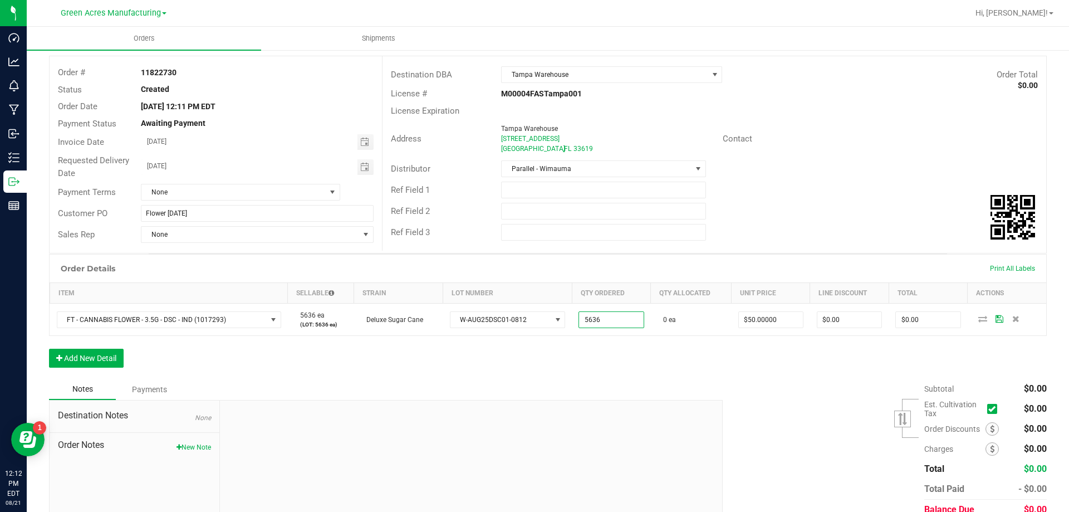
type input "5636 ea"
type input "$281,800.00"
click at [415, 408] on div at bounding box center [471, 474] width 502 height 149
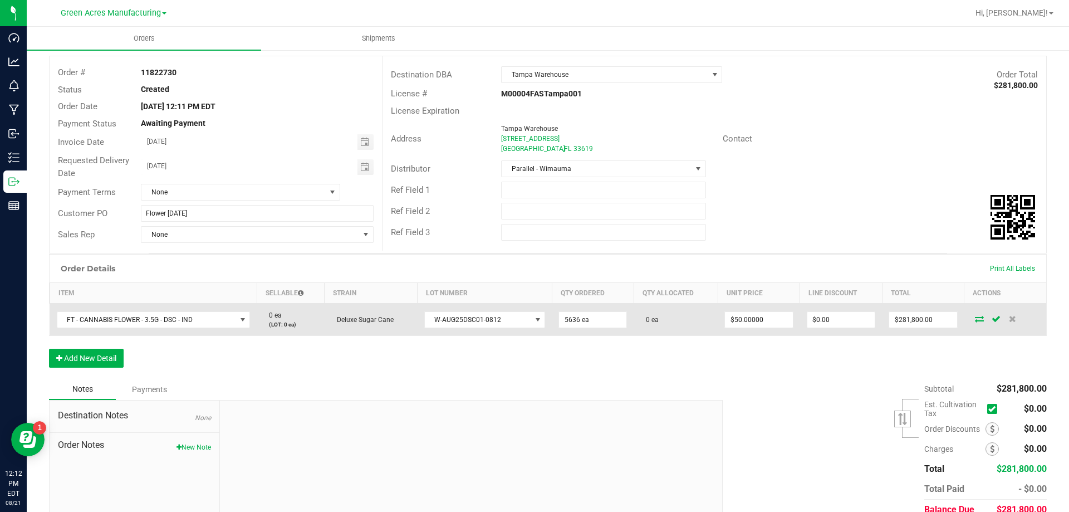
click at [975, 322] on icon at bounding box center [979, 318] width 9 height 7
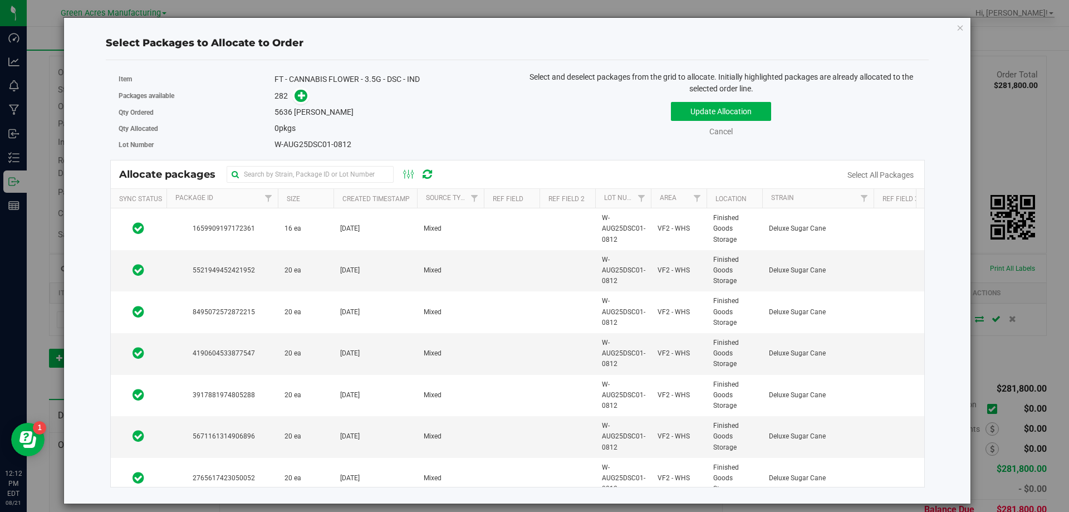
click at [894, 170] on link "Select All Packages" at bounding box center [881, 174] width 66 height 9
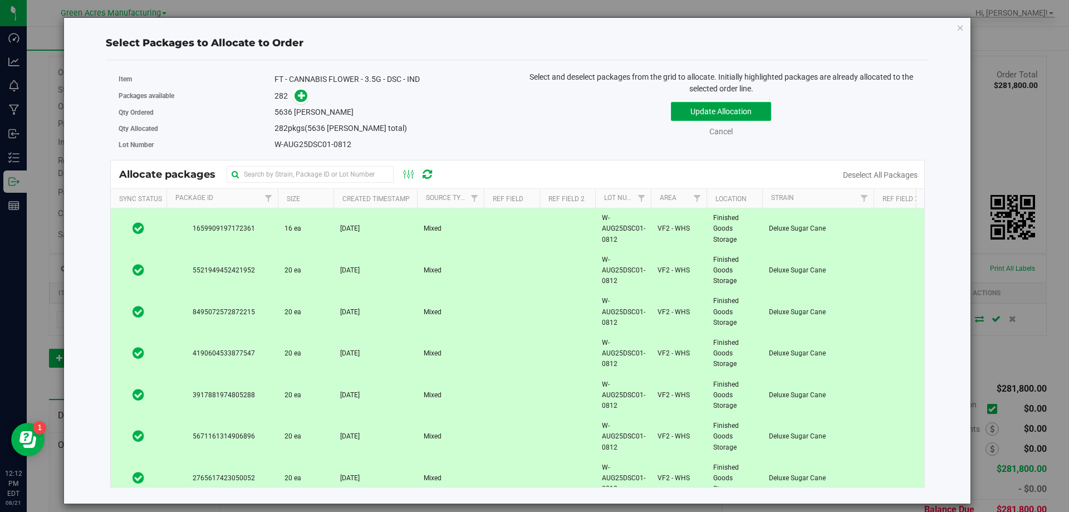
click at [693, 110] on button "Update Allocation" at bounding box center [721, 111] width 100 height 19
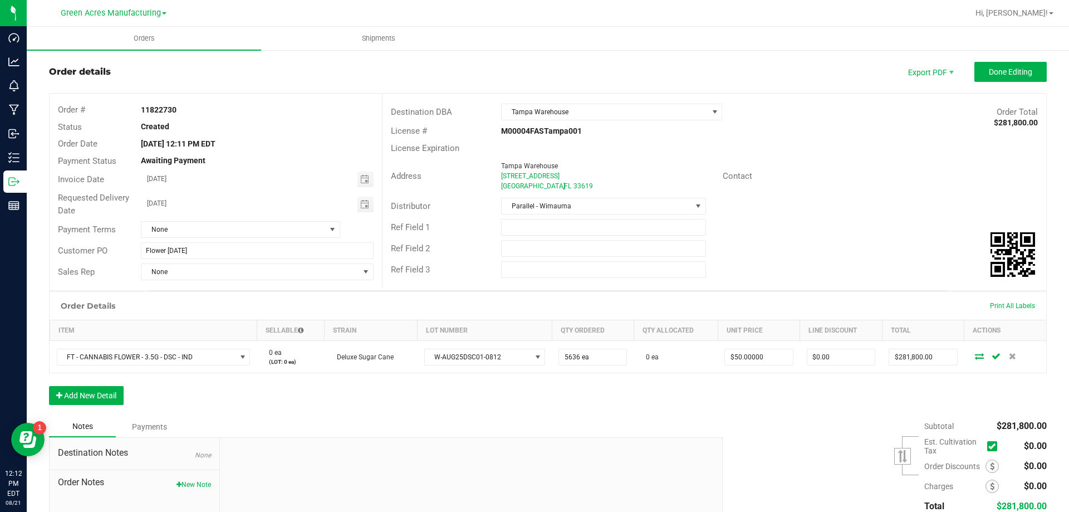
scroll to position [0, 0]
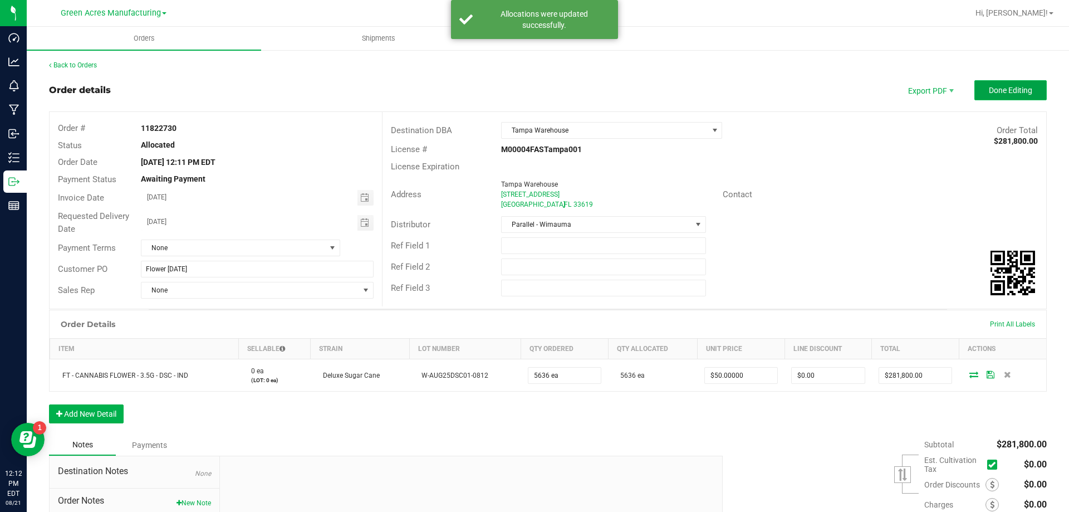
click at [1009, 86] on span "Done Editing" at bounding box center [1010, 90] width 43 height 9
